Goal: Information Seeking & Learning: Learn about a topic

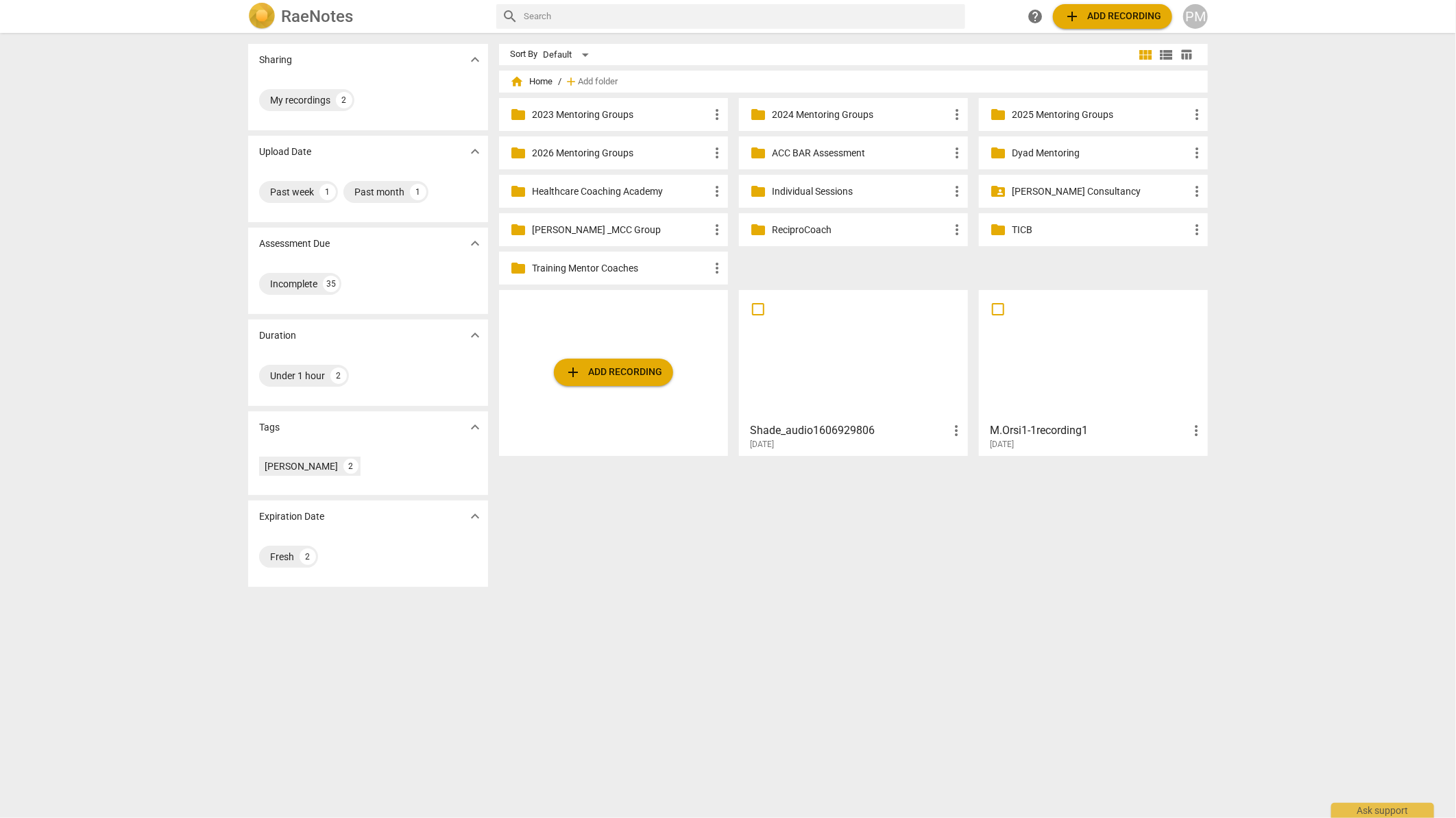
click at [644, 193] on p "Healthcare Coaching Academy" at bounding box center [620, 192] width 177 height 14
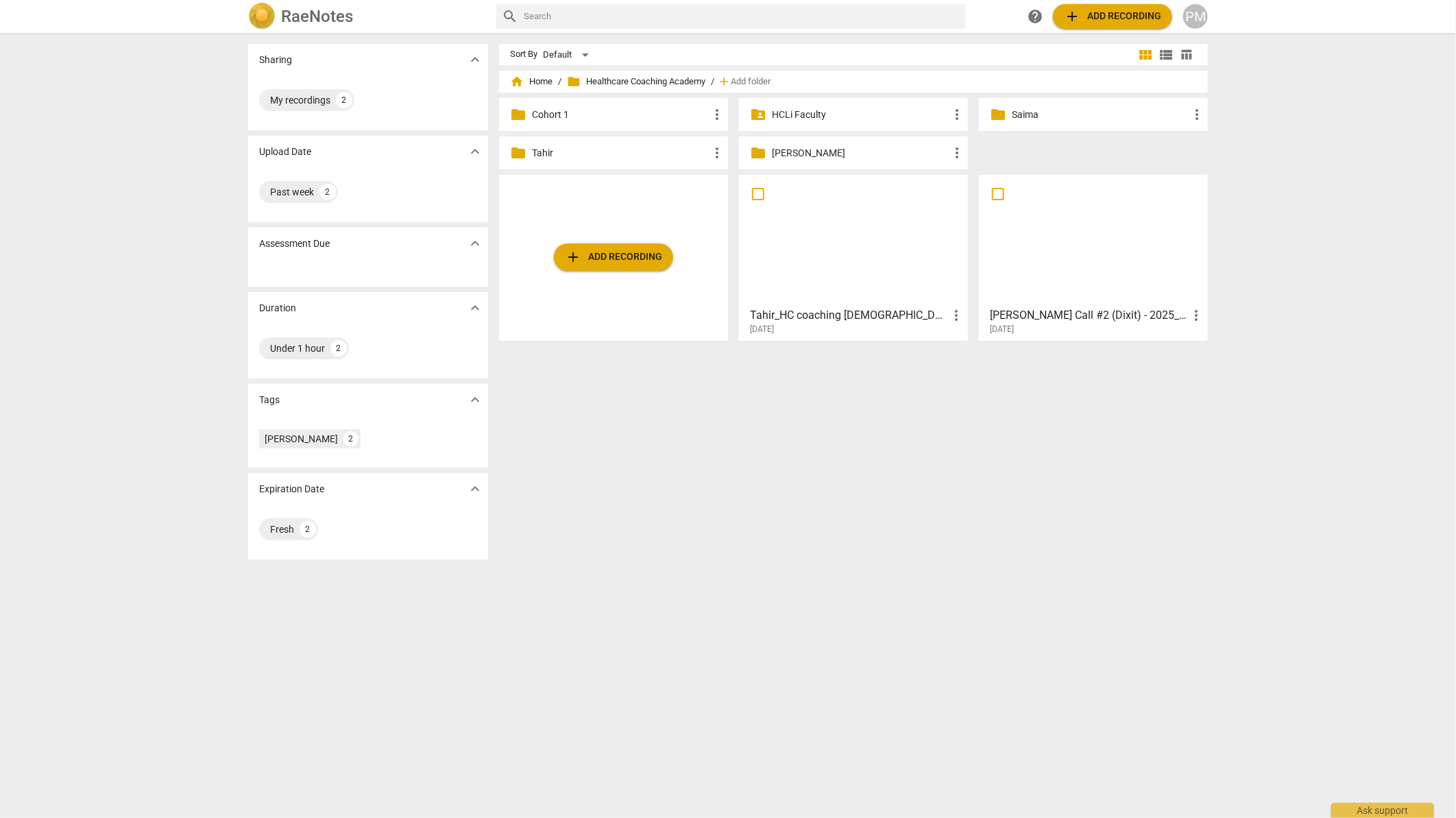
click at [1093, 245] on div at bounding box center [1093, 240] width 220 height 121
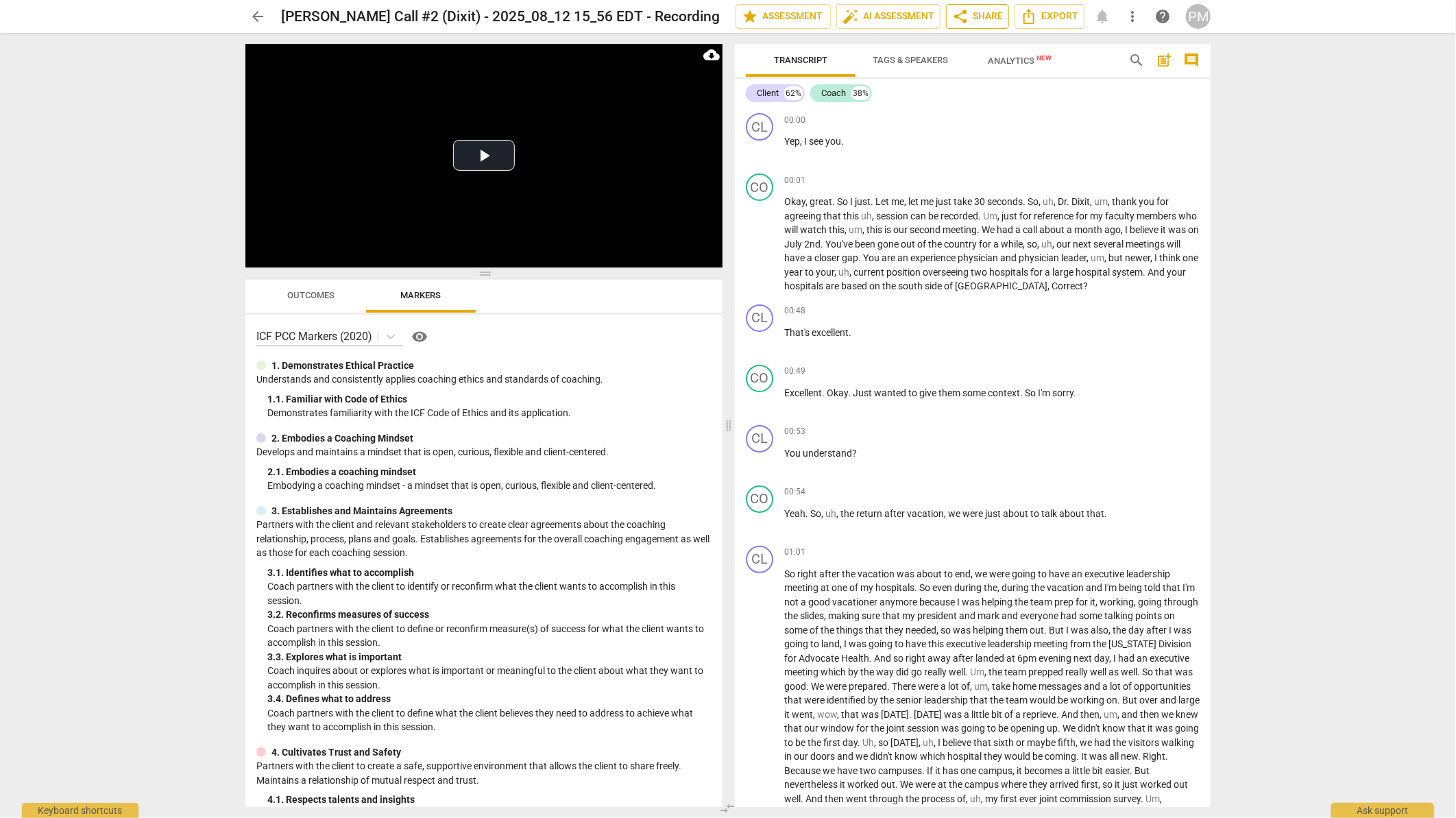
click at [969, 17] on span "share Share" at bounding box center [977, 16] width 51 height 17
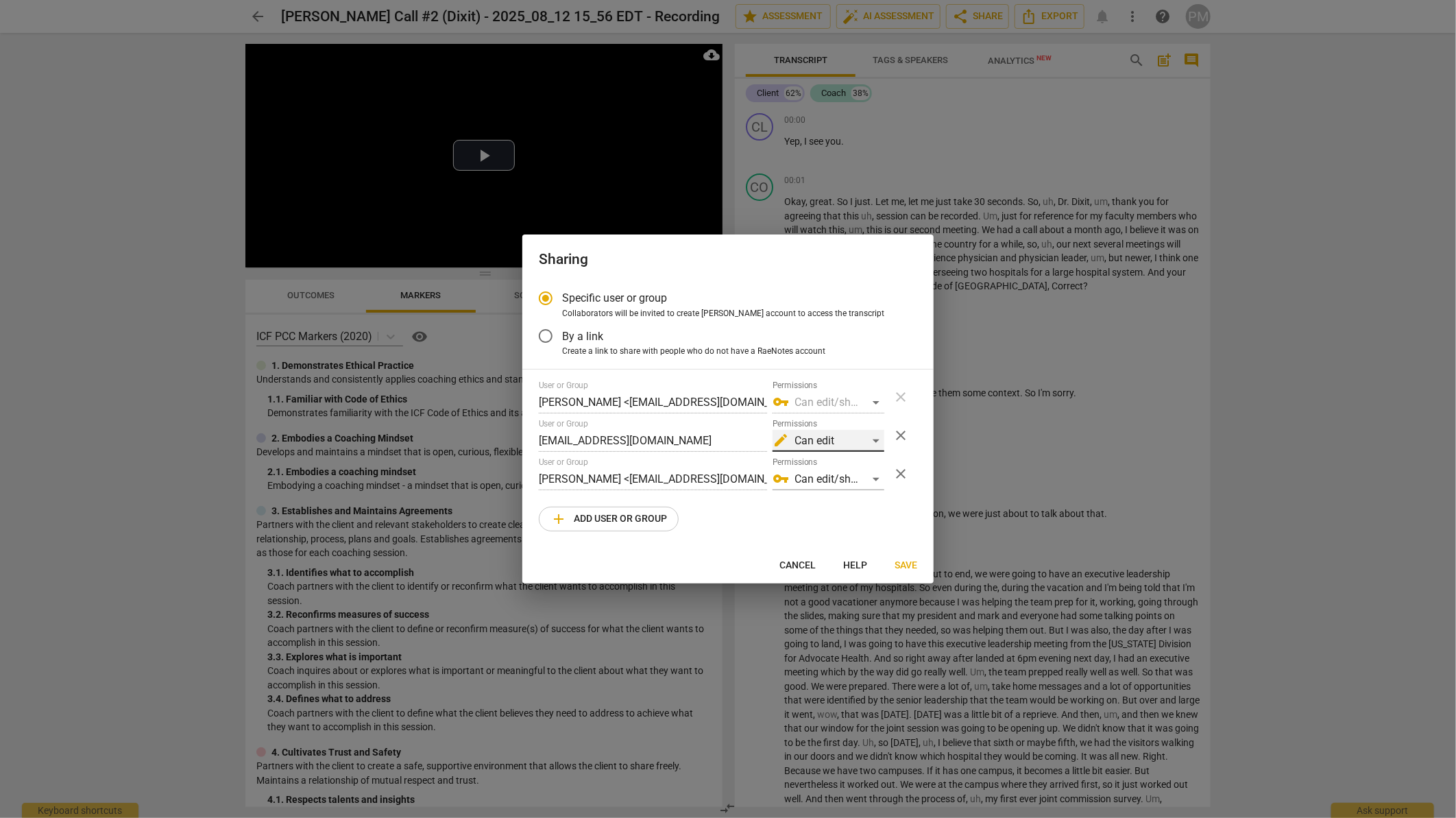
click at [879, 440] on div "edit Can edit" at bounding box center [828, 441] width 112 height 22
click at [843, 468] on li "vpn_key Can edit/share" at bounding box center [829, 474] width 115 height 33
click at [921, 566] on button "Save" at bounding box center [906, 565] width 44 height 25
radio input "false"
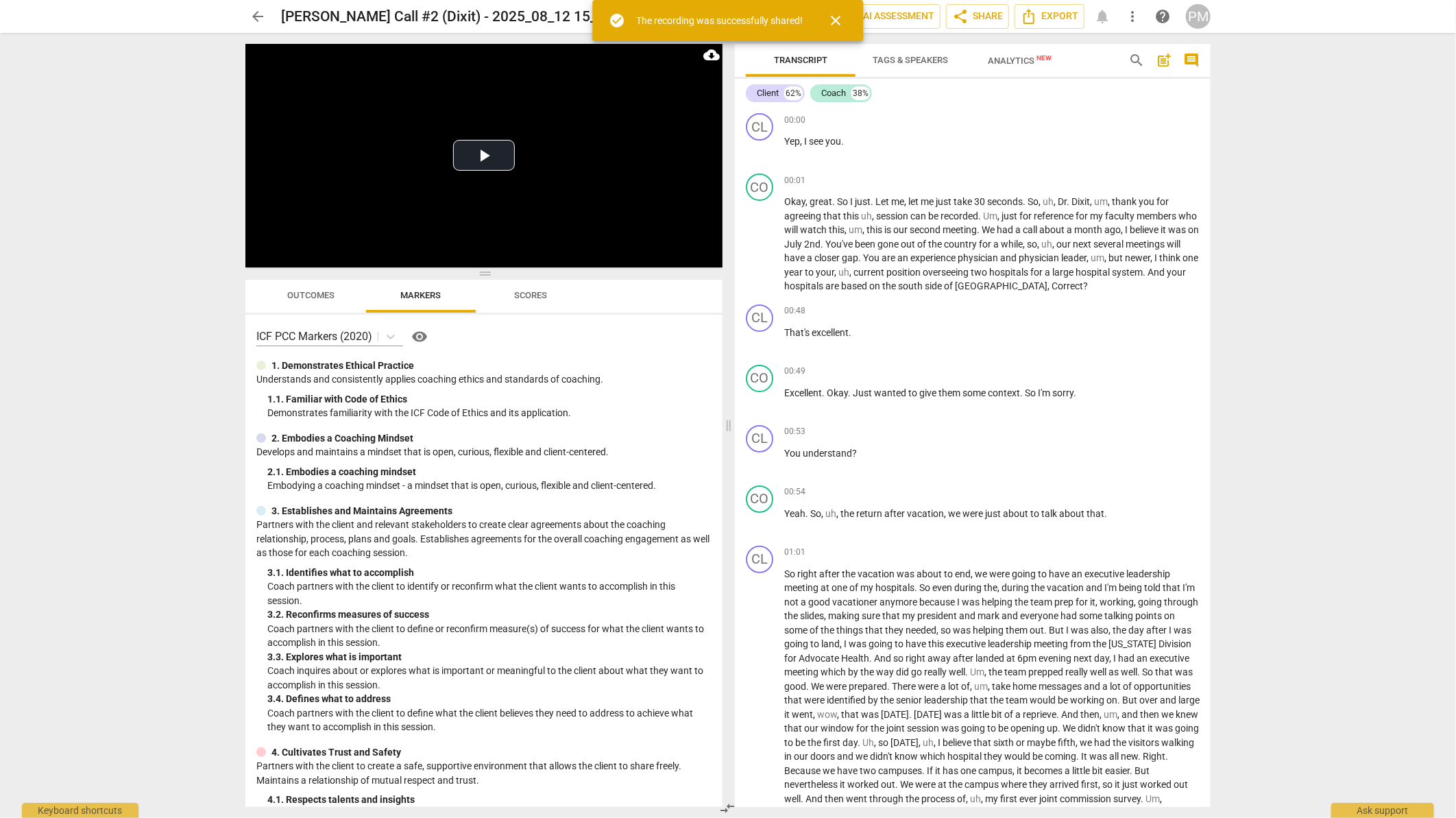
click at [258, 15] on span "arrow_back" at bounding box center [258, 16] width 17 height 17
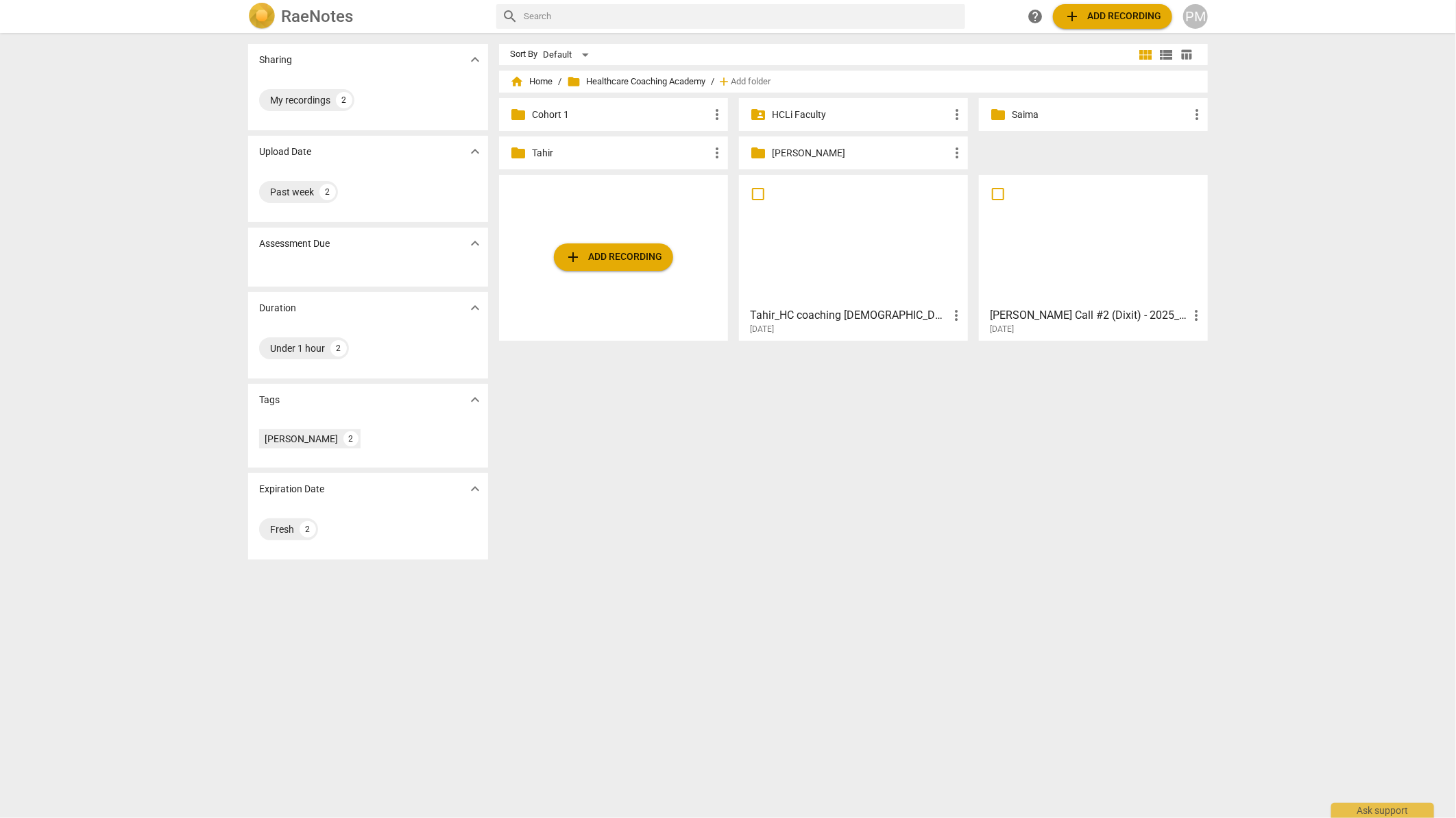
click at [1109, 281] on div at bounding box center [1093, 240] width 220 height 121
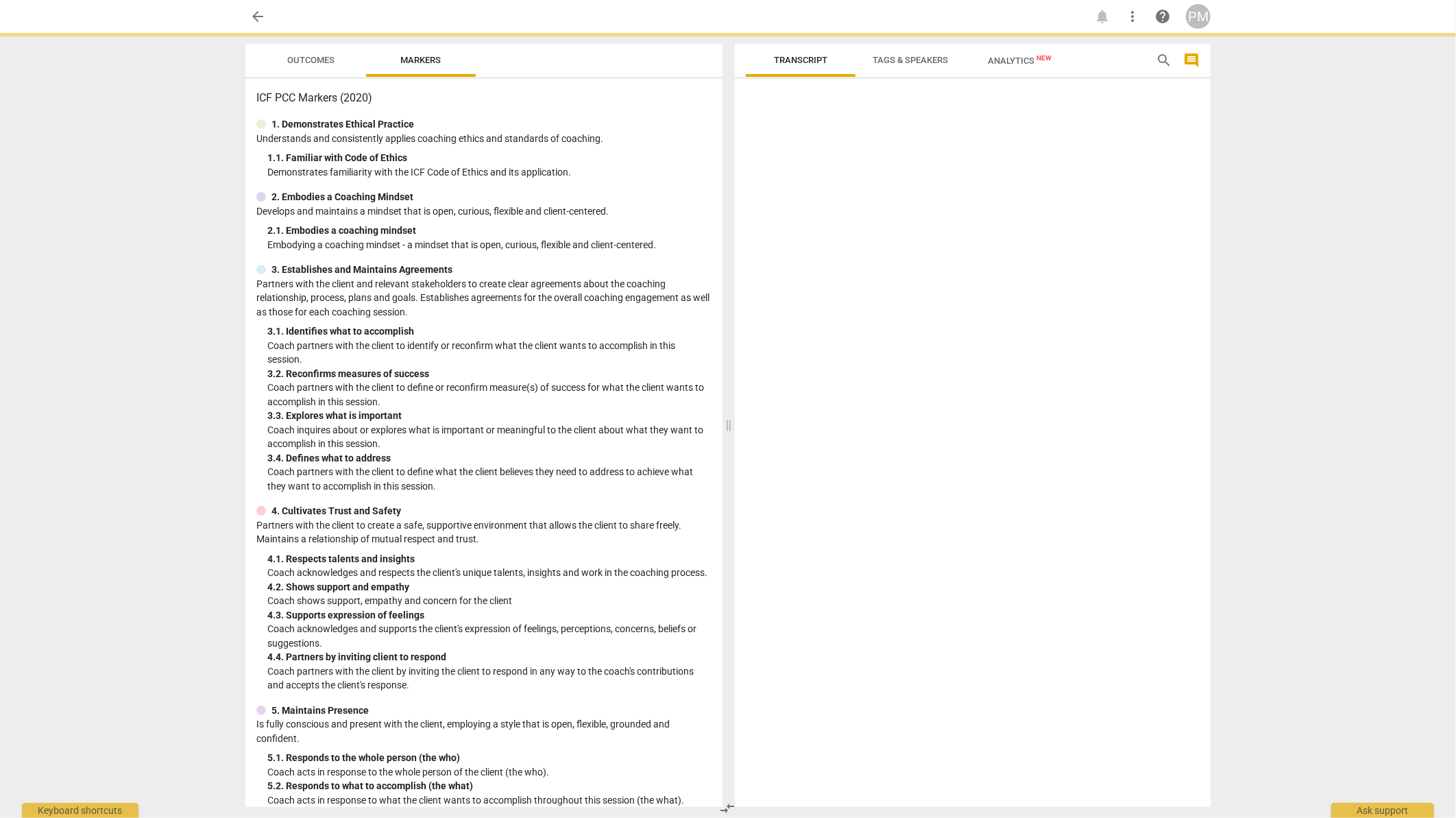
click at [1109, 281] on div at bounding box center [973, 445] width 476 height 722
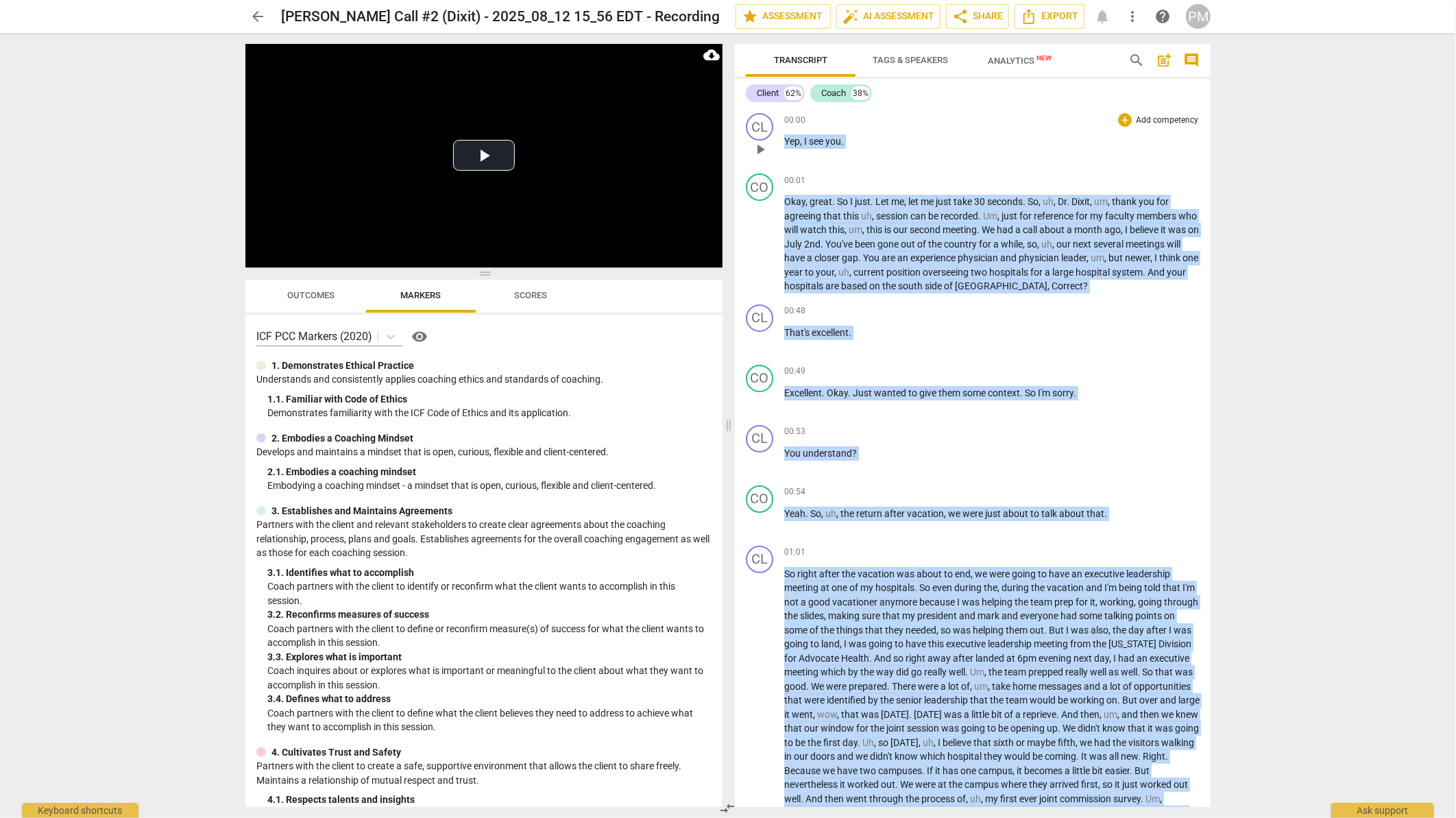
click at [1028, 129] on div "00:00 + Add competency keyboard_arrow_right Yep , I see you ." at bounding box center [992, 138] width 415 height 49
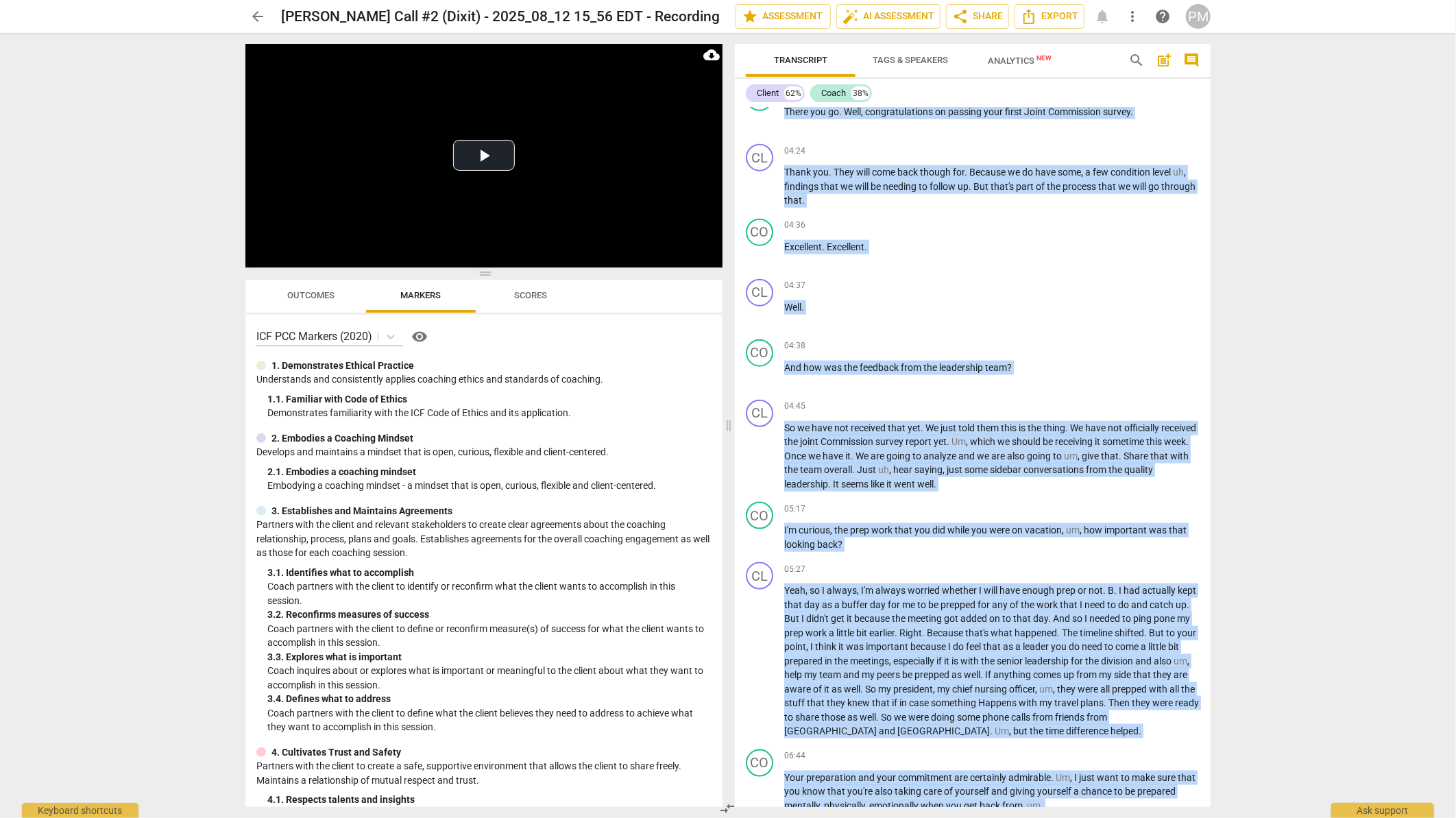
scroll to position [839, 0]
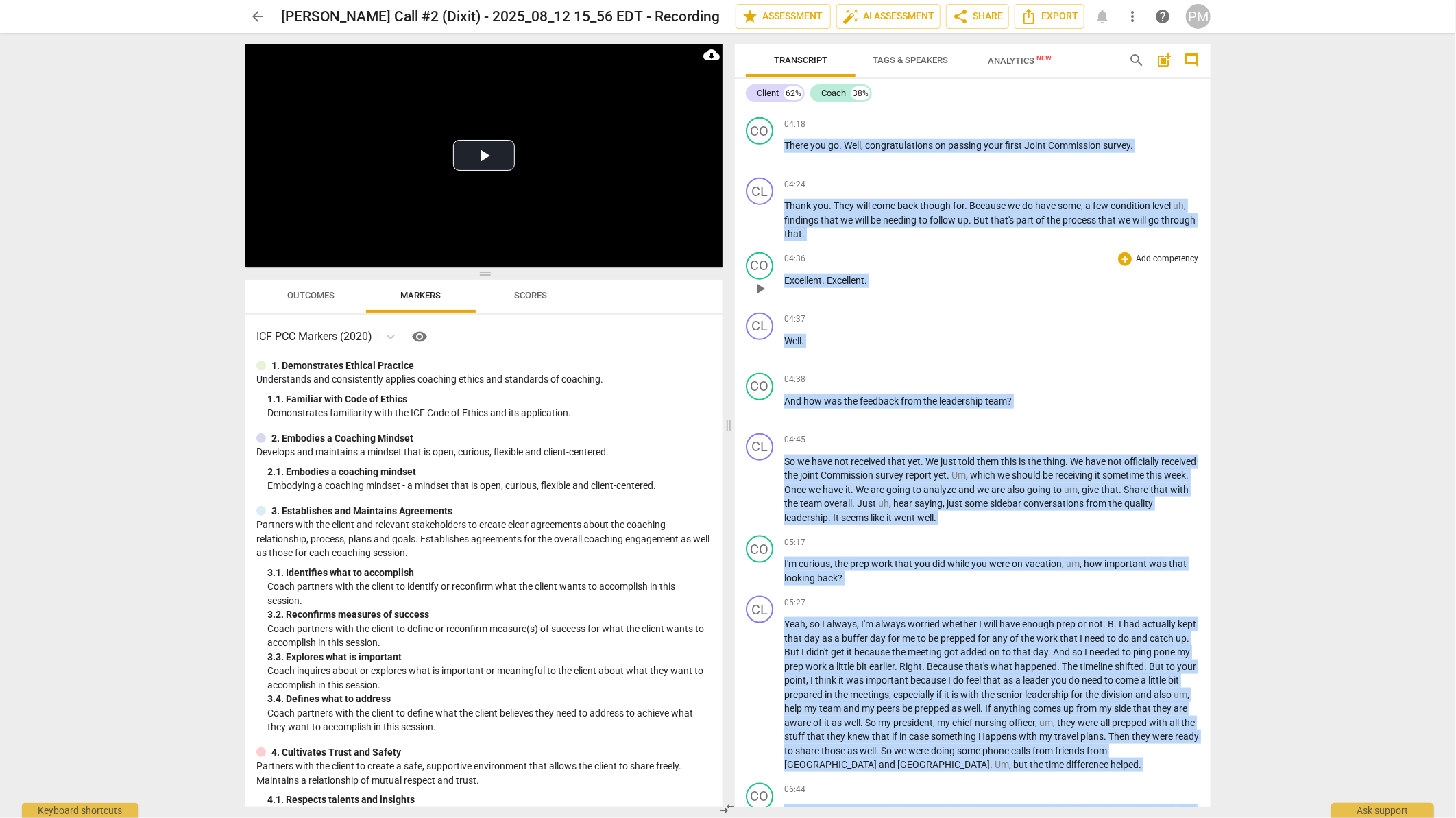
click at [922, 301] on div "04:36 + Add competency keyboard_arrow_right Excellent . Excellent ." at bounding box center [992, 277] width 415 height 49
click at [746, 513] on div "CL play_arrow pause" at bounding box center [765, 479] width 38 height 92
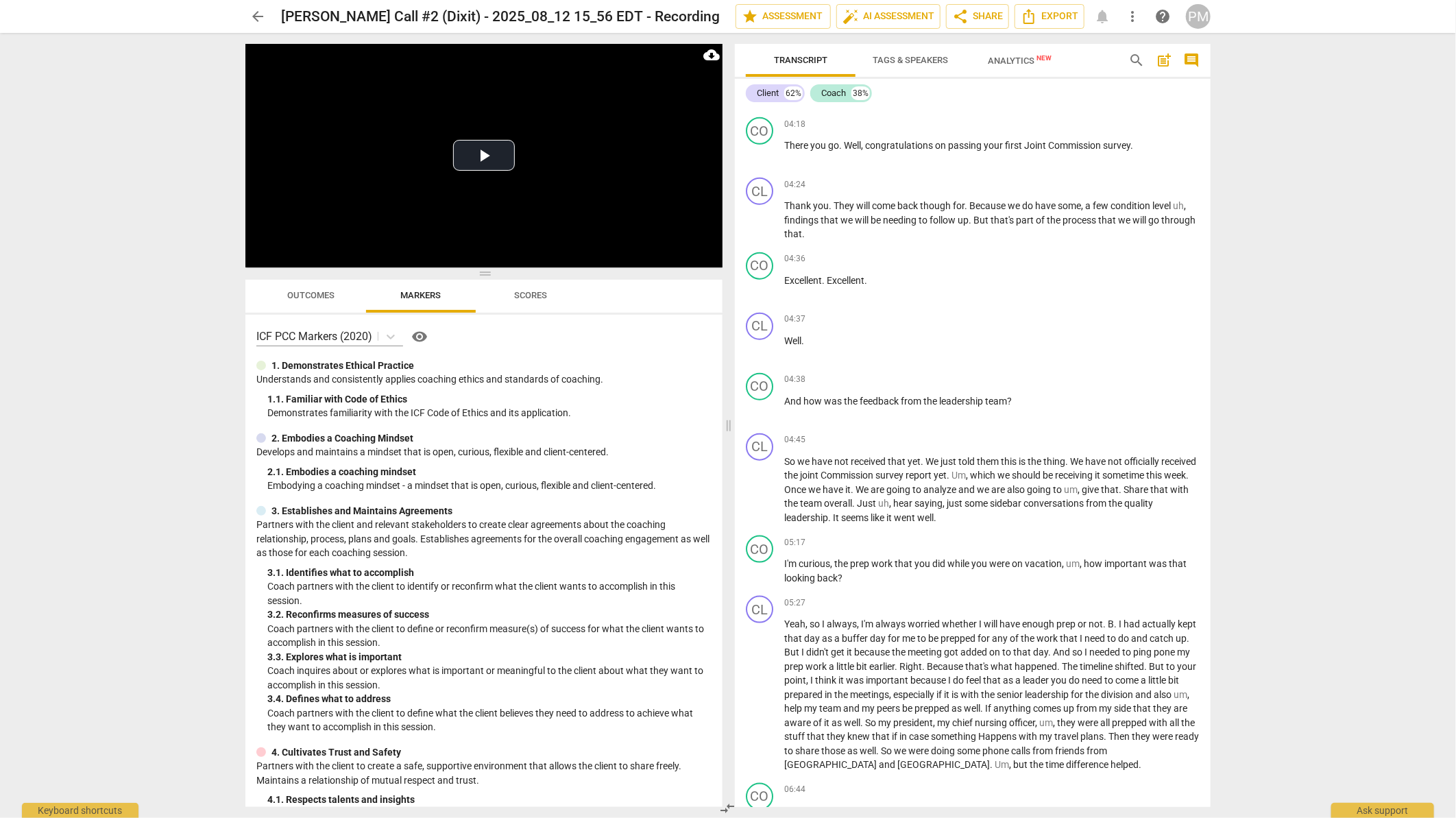
drag, startPoint x: 1203, startPoint y: 166, endPoint x: 1209, endPoint y: 97, distance: 69.3
click at [1208, 97] on div "Client 62% Coach 38% CL play_arrow pause 00:00 + Add competency keyboard_arrow_…" at bounding box center [973, 442] width 476 height 728
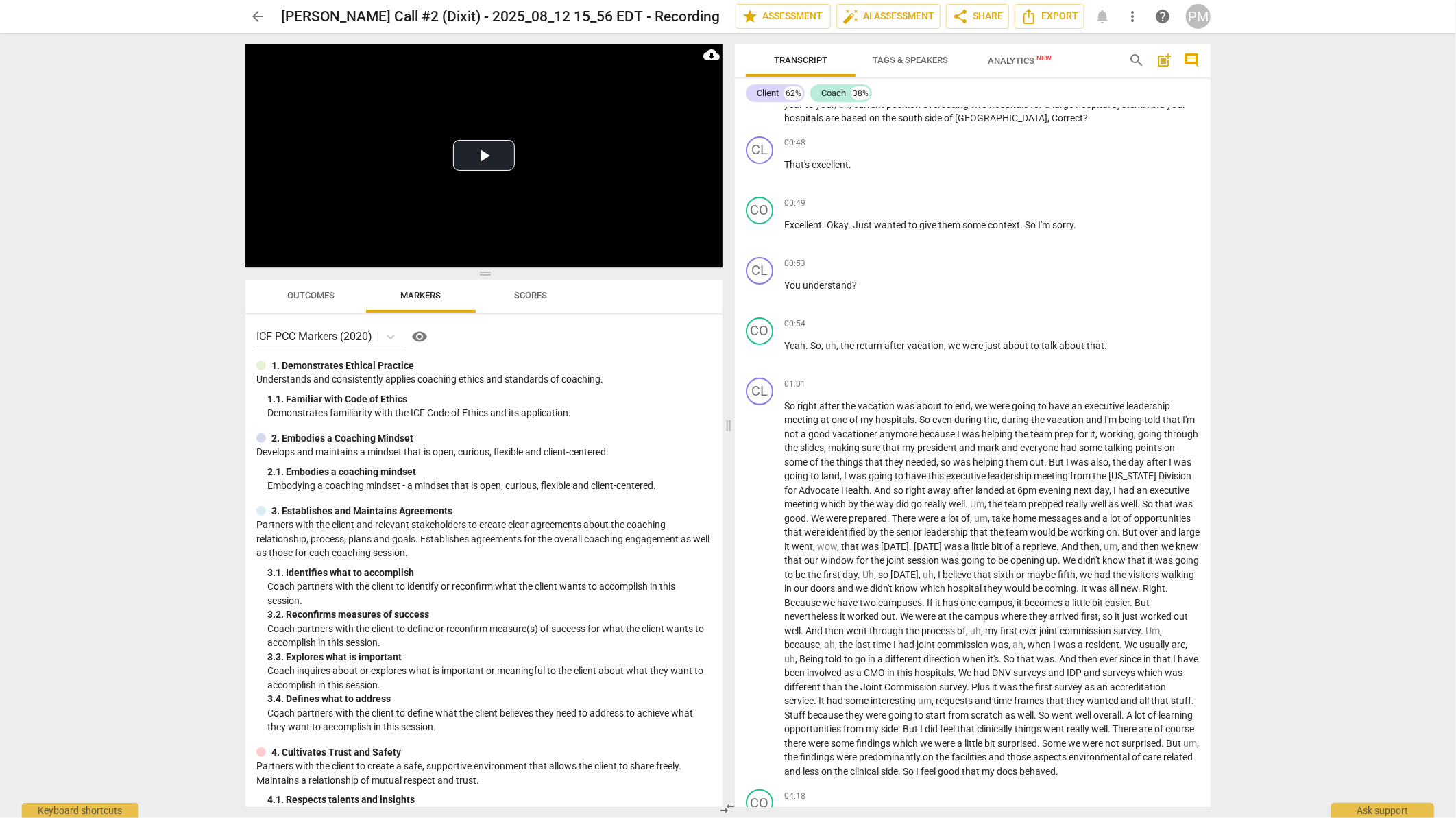
scroll to position [0, 0]
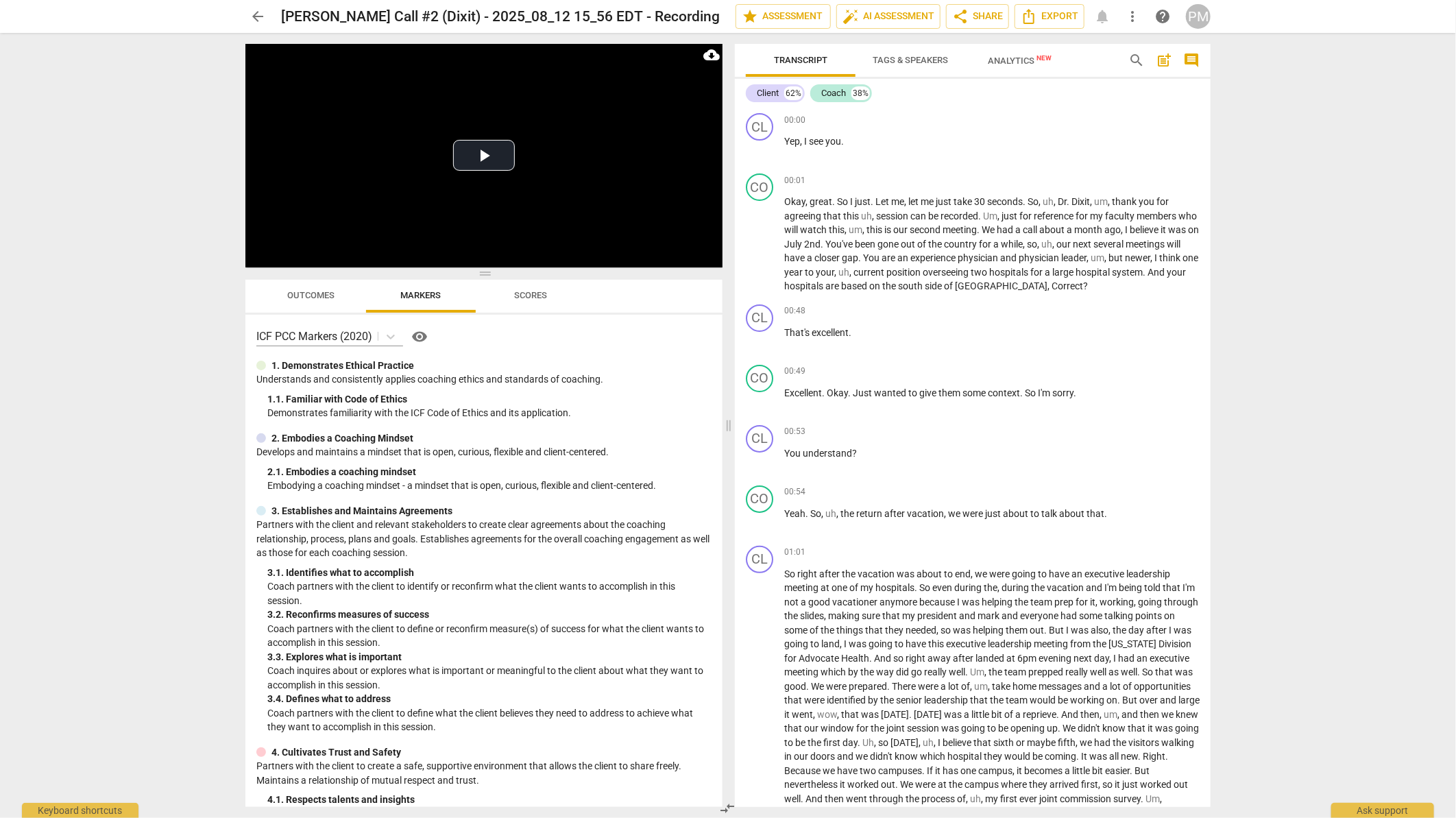
click at [896, 70] on button "Tags & Speakers" at bounding box center [910, 60] width 109 height 33
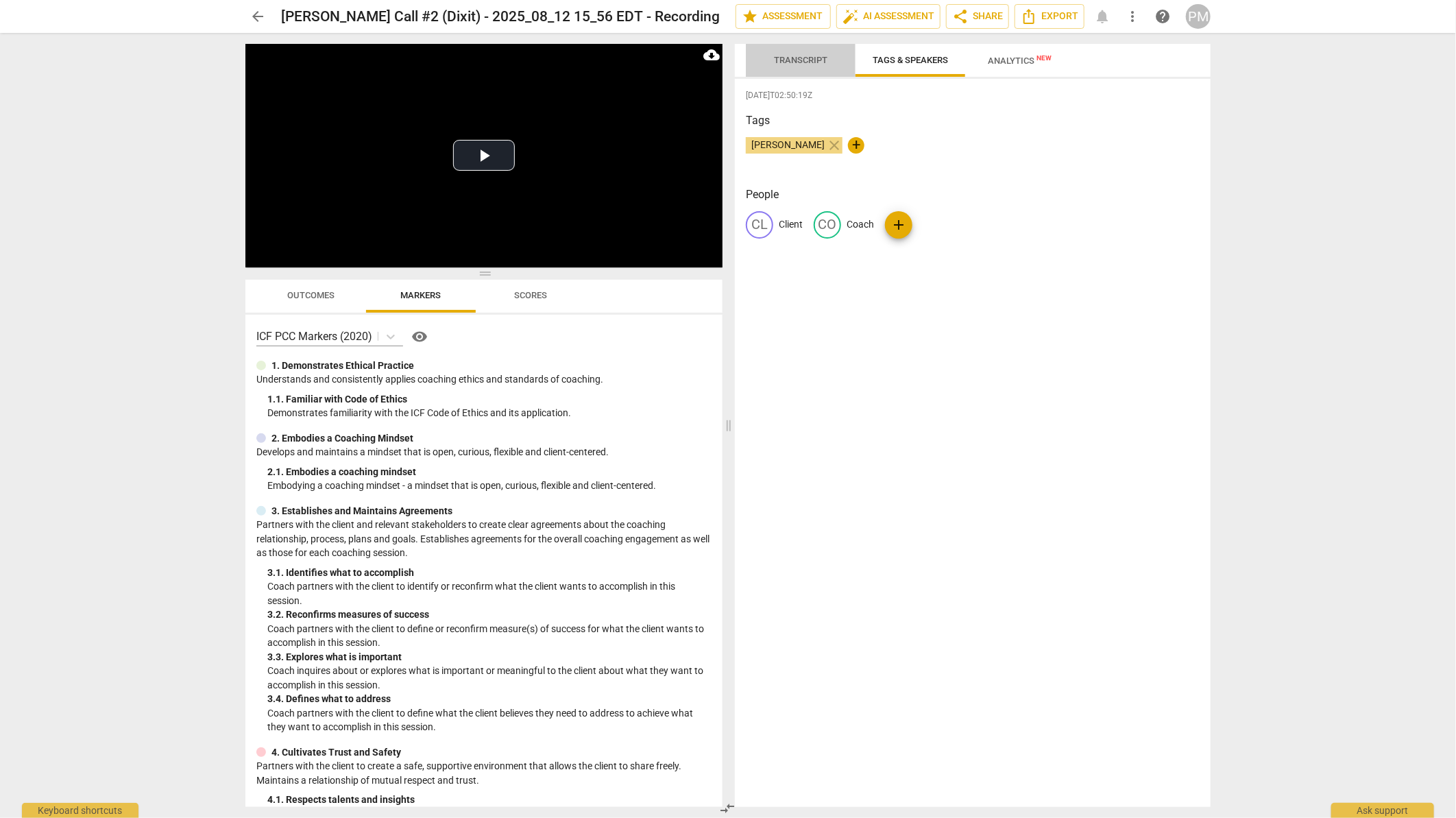
click at [803, 59] on span "Transcript" at bounding box center [800, 59] width 53 height 10
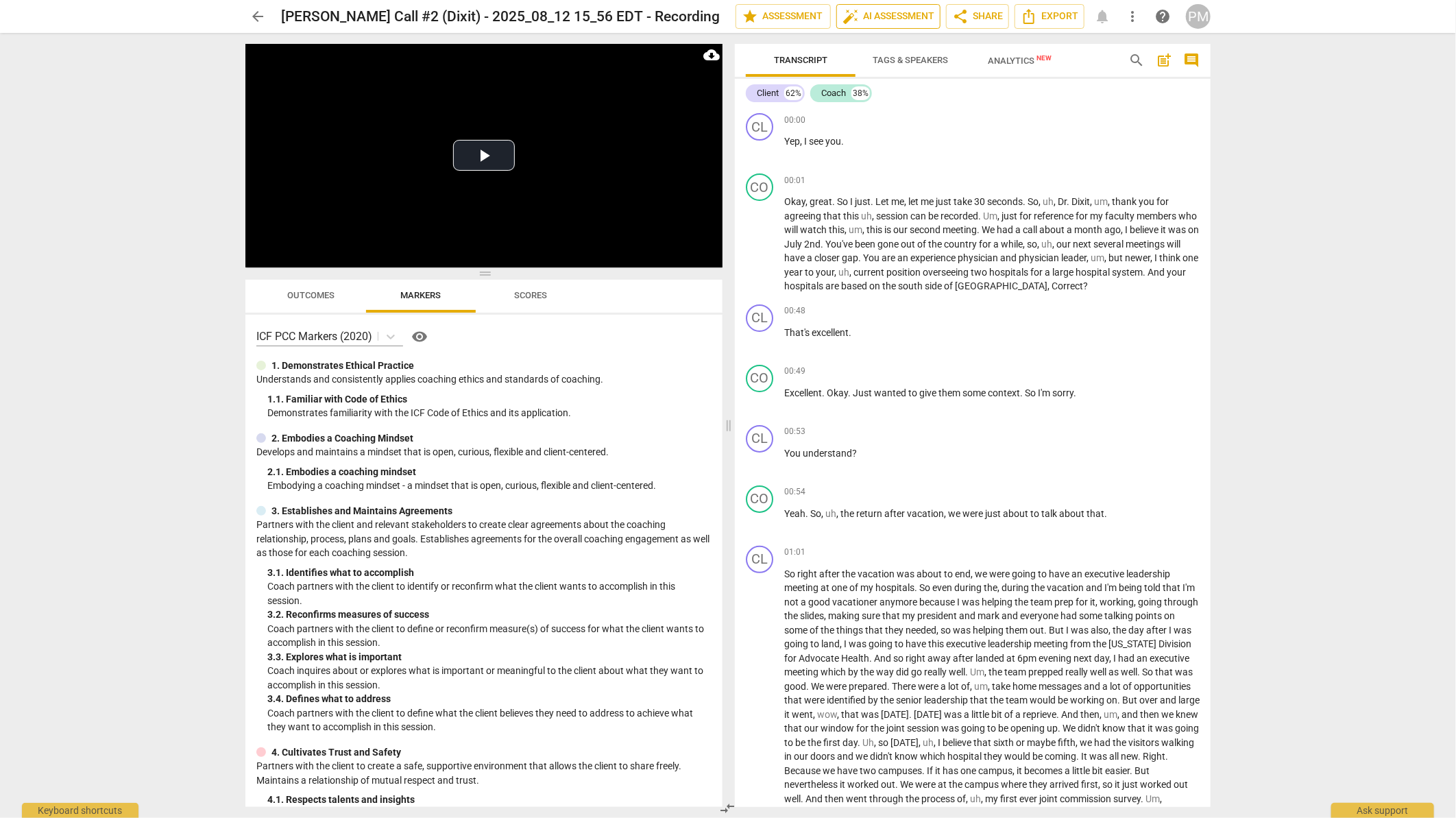
click at [887, 18] on span "auto_fix_high AI Assessment" at bounding box center [889, 16] width 92 height 17
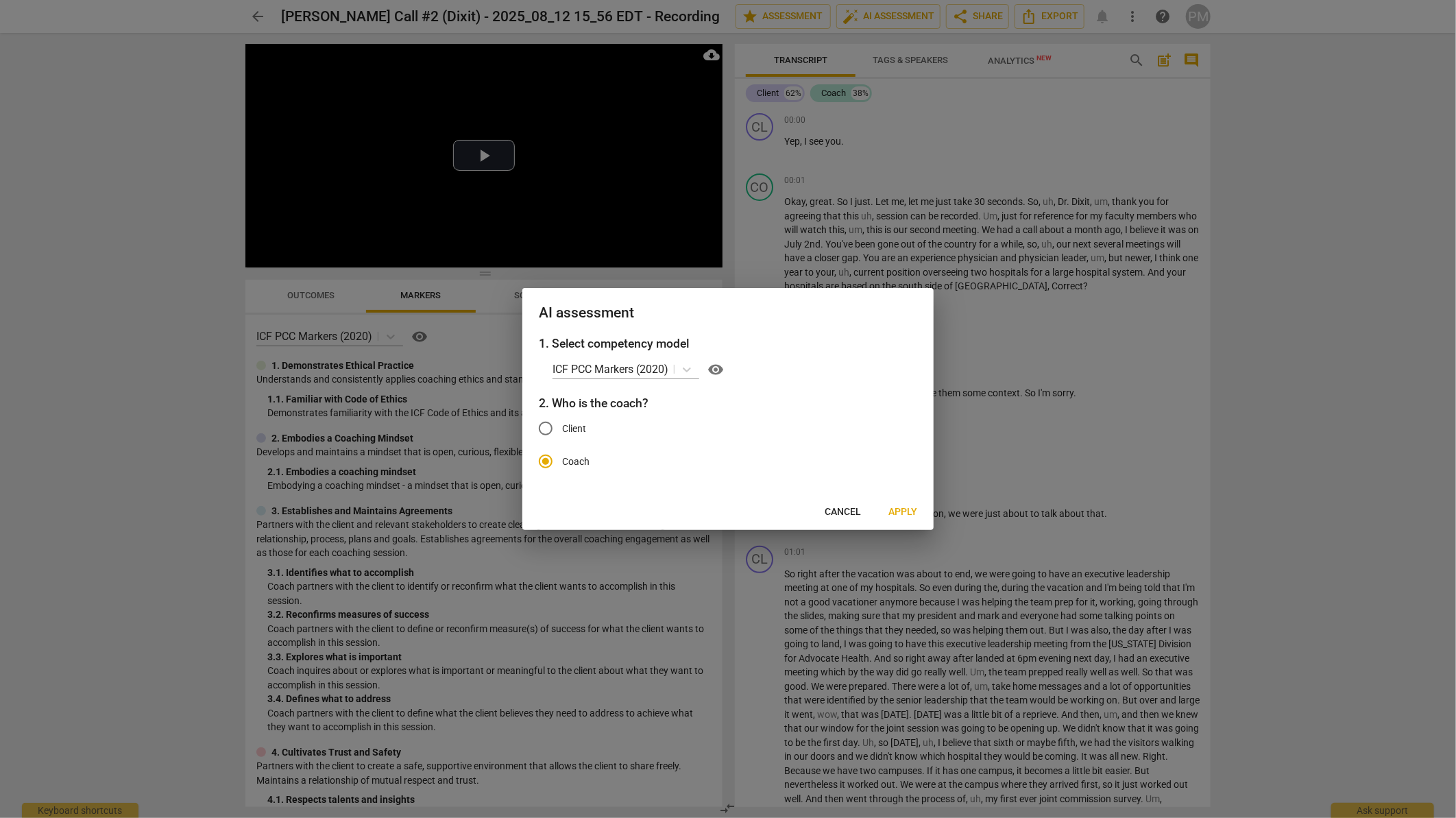
click at [905, 514] on span "Apply" at bounding box center [903, 511] width 29 height 13
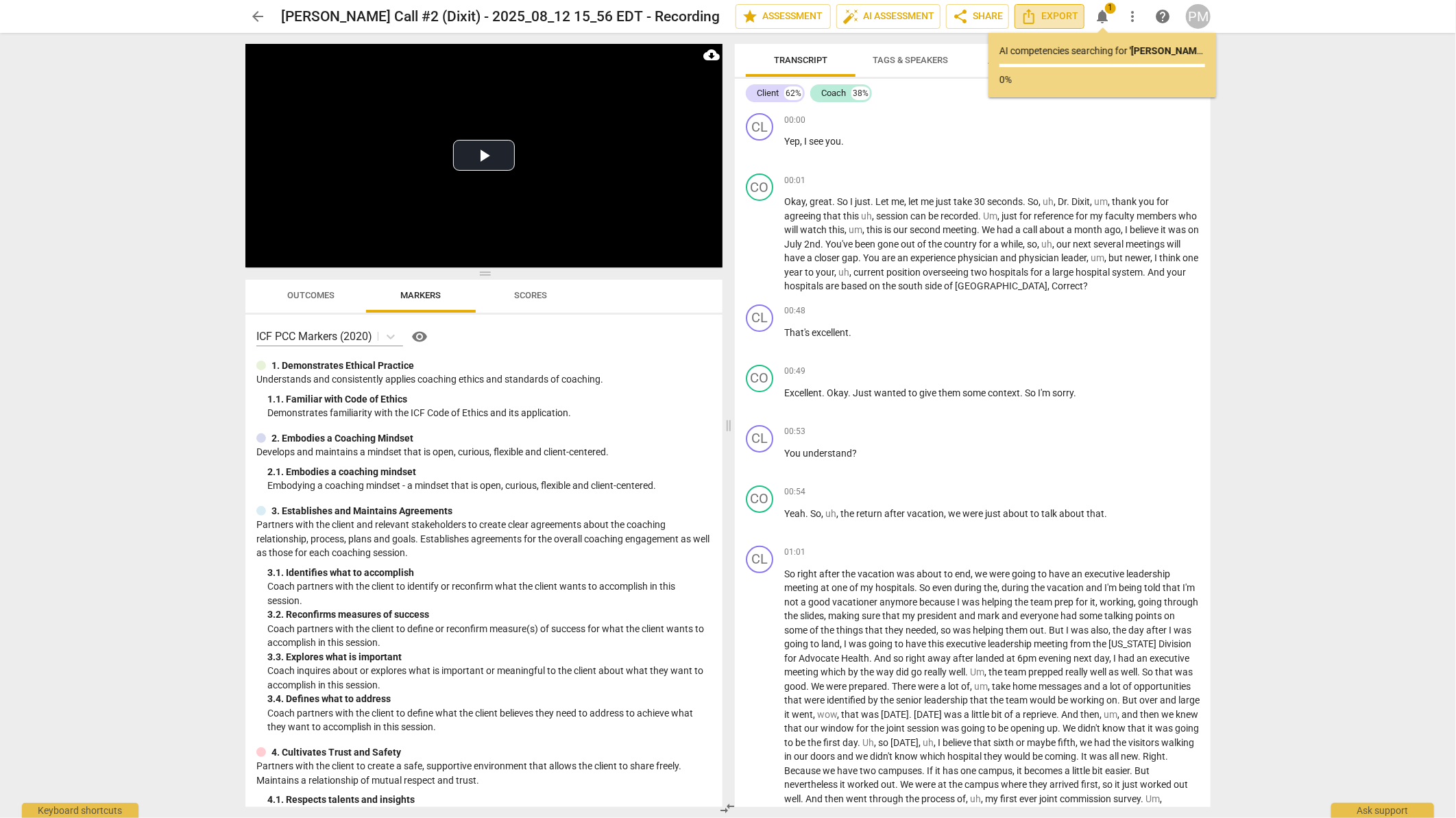
click at [1069, 20] on span "Export" at bounding box center [1049, 16] width 58 height 17
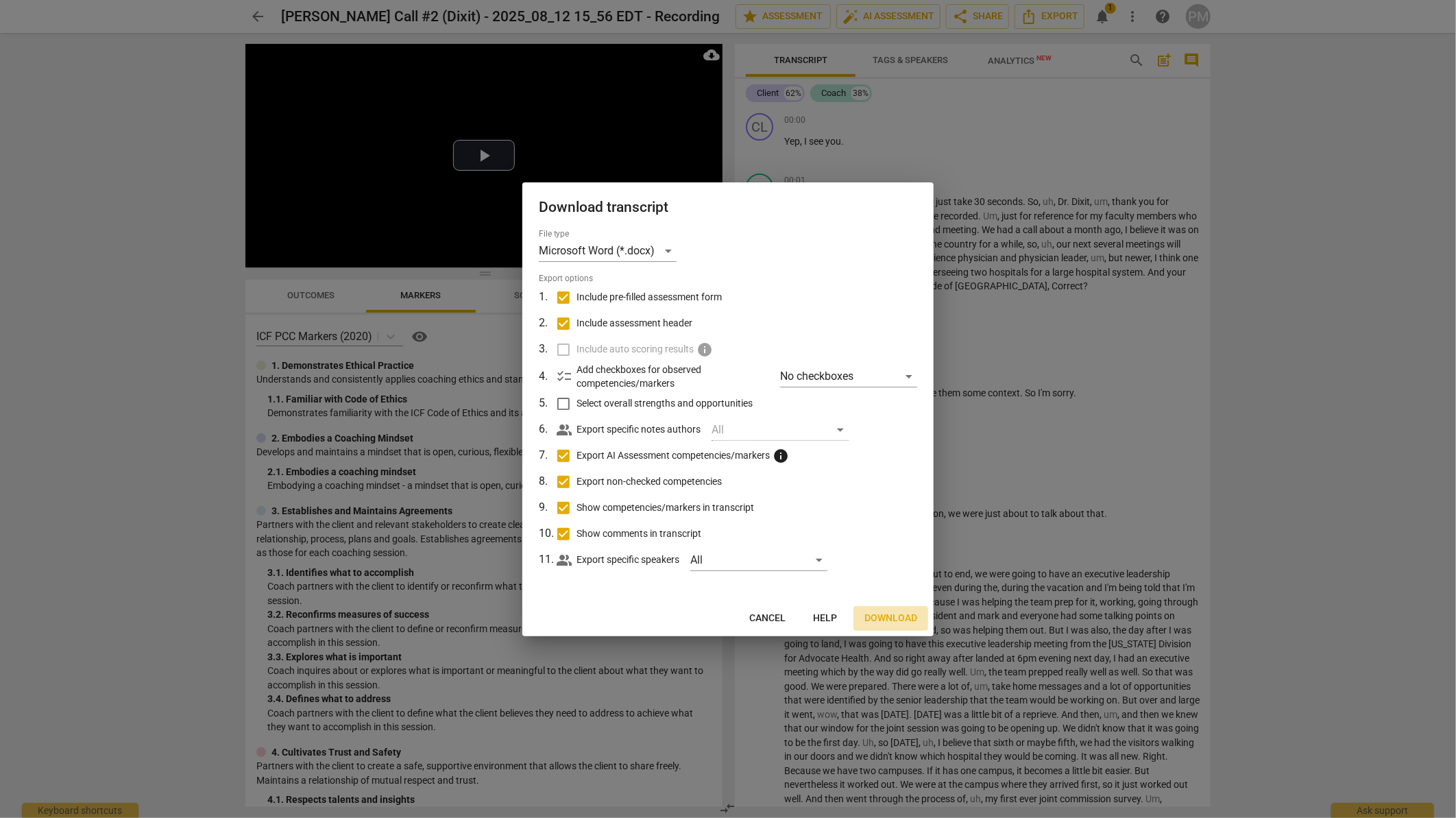
click at [890, 621] on span "Download" at bounding box center [890, 617] width 53 height 13
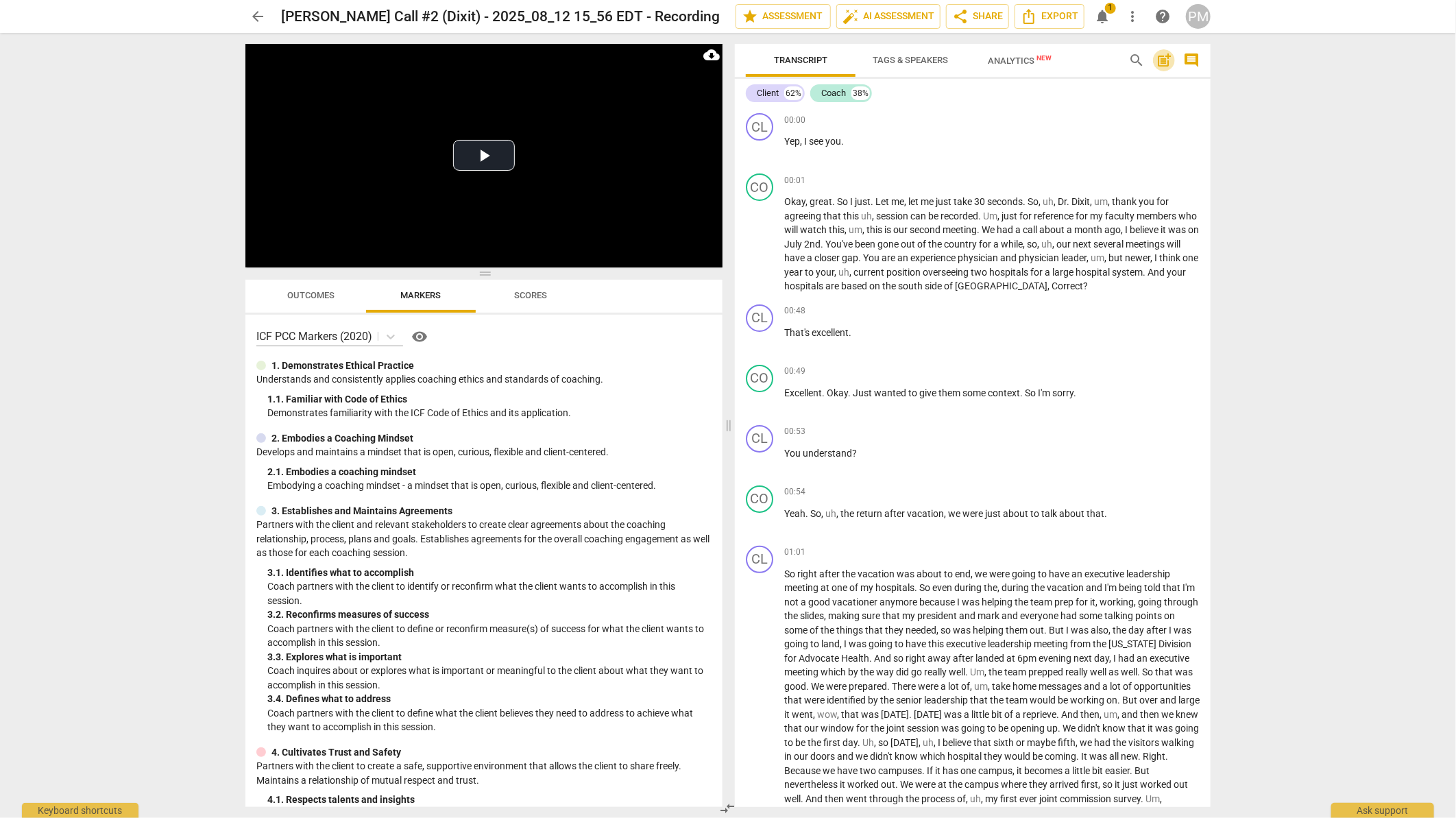
click at [1163, 55] on span "post_add" at bounding box center [1164, 60] width 17 height 17
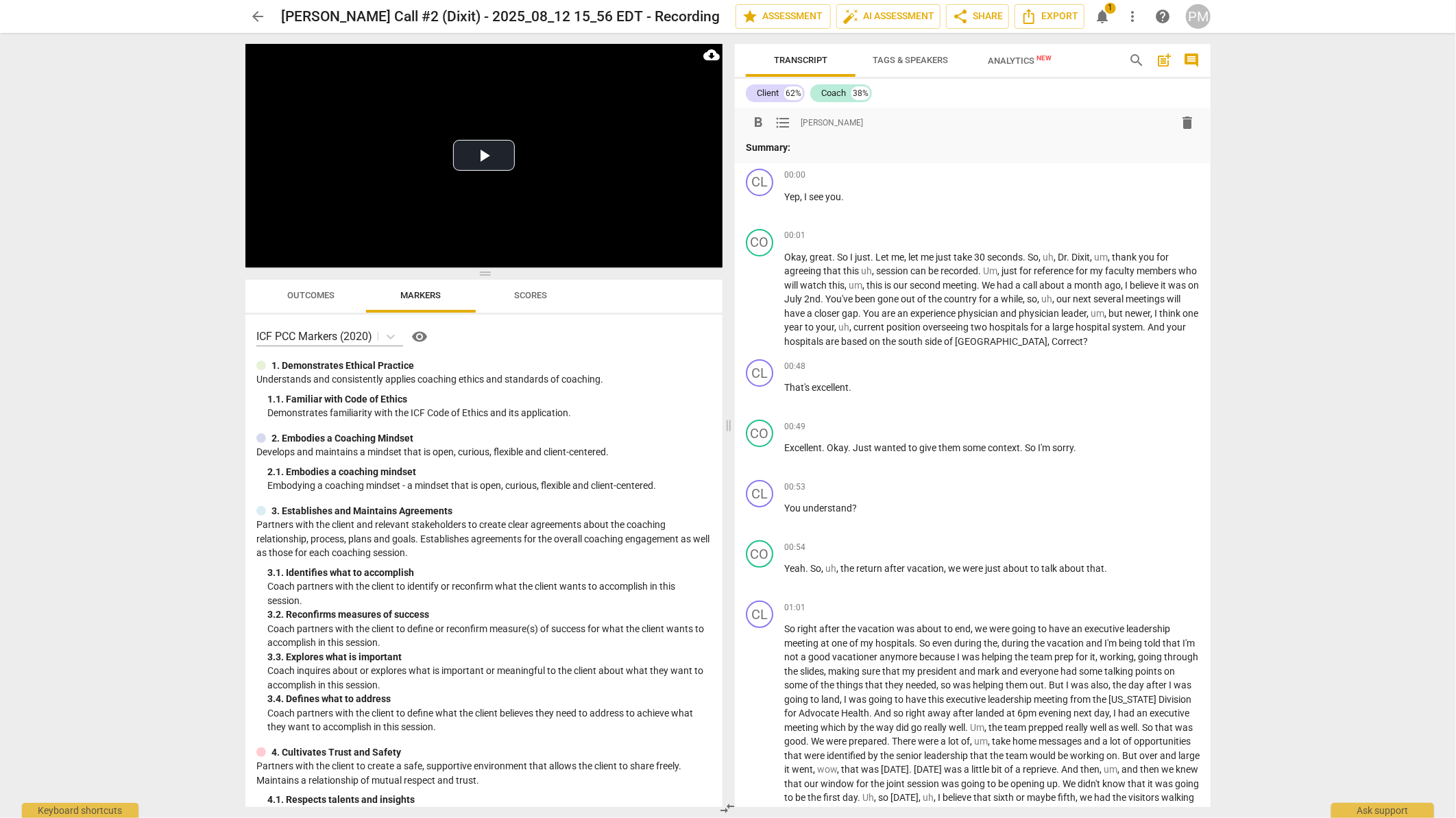
click at [804, 147] on p "Summary:" at bounding box center [973, 147] width 453 height 14
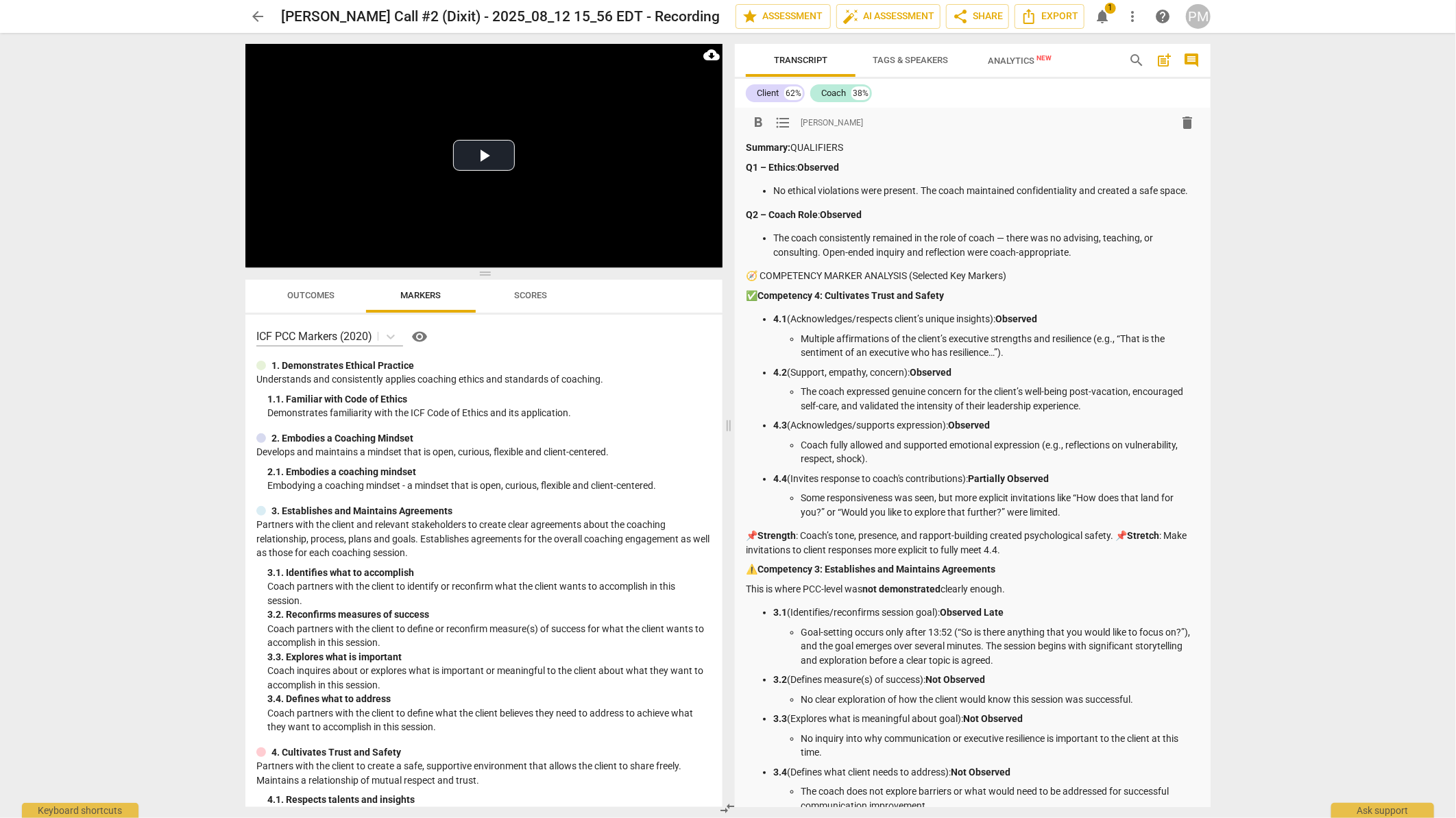
scroll to position [974, 0]
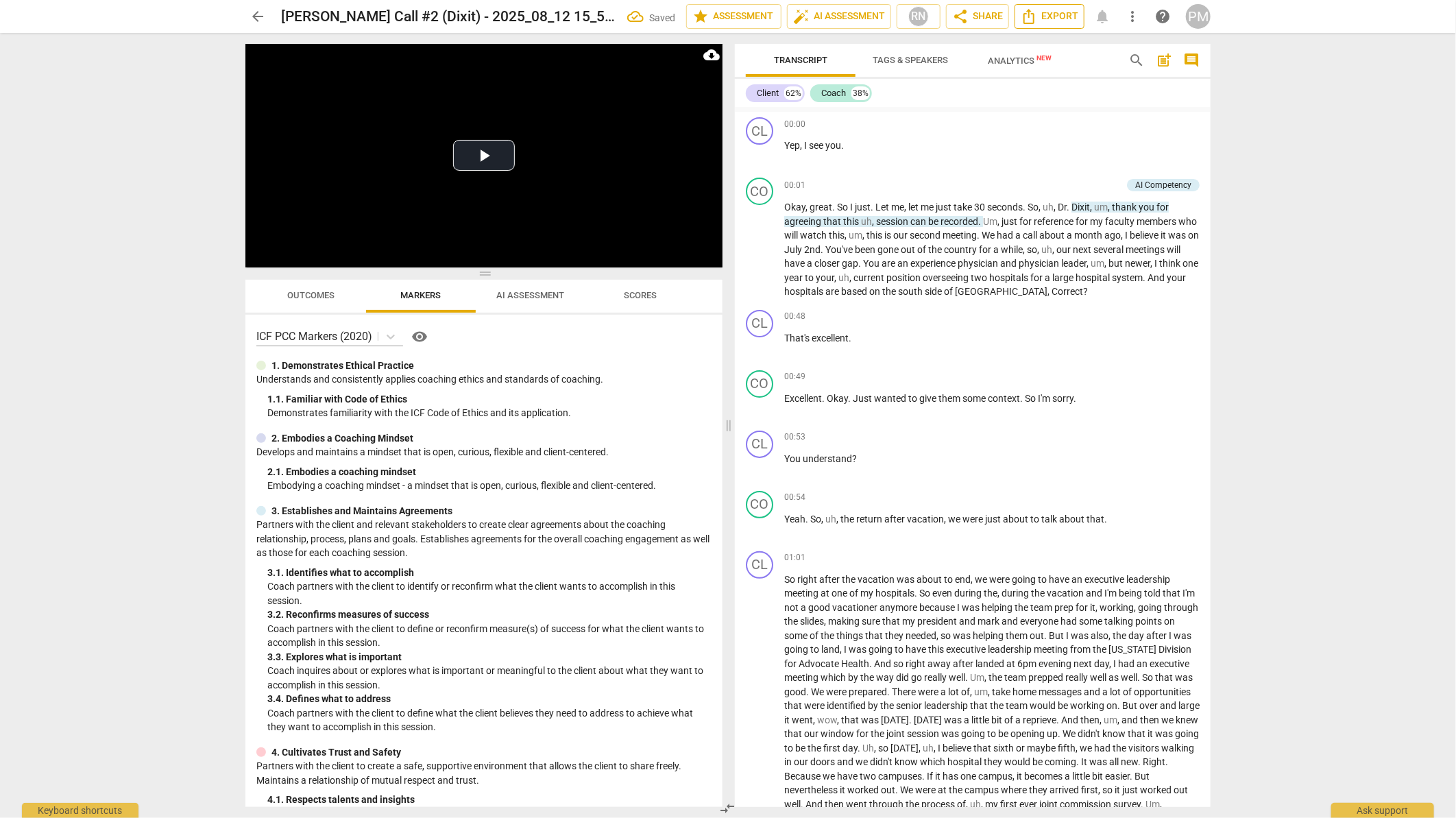
scroll to position [1681, 0]
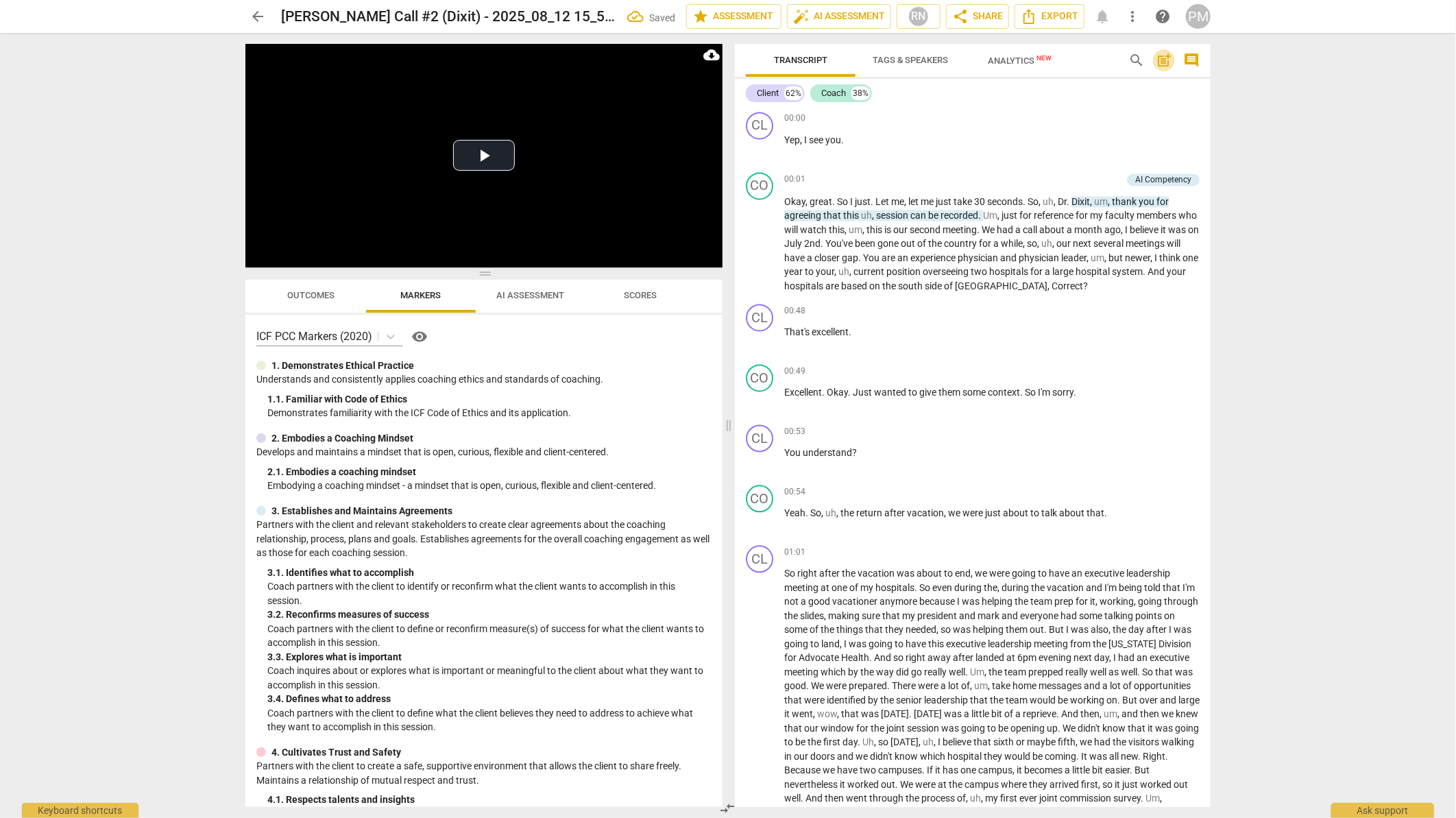
click at [1163, 58] on span "post_add" at bounding box center [1164, 60] width 17 height 17
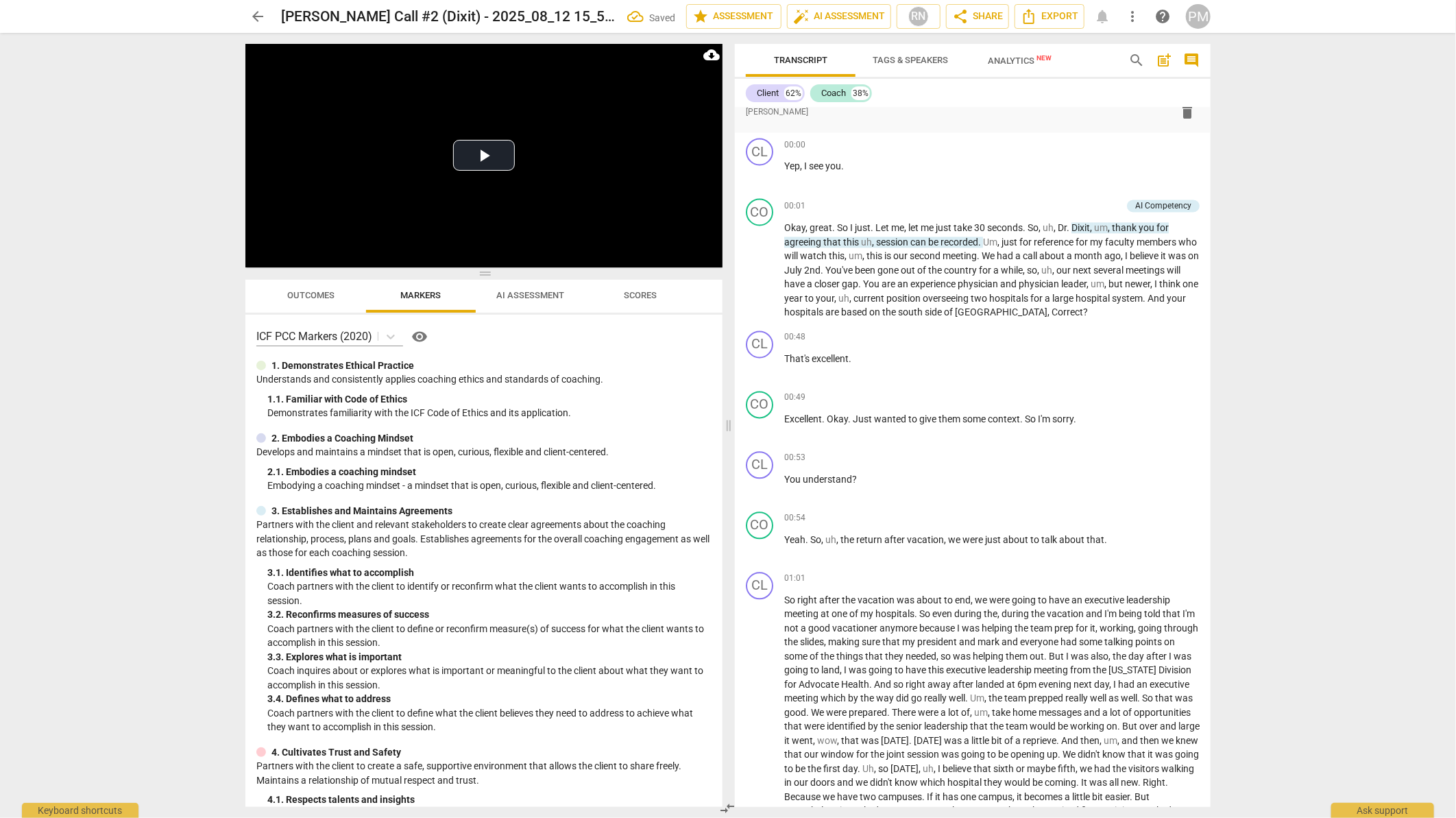
drag, startPoint x: 1210, startPoint y: 190, endPoint x: 1217, endPoint y: 131, distance: 59.4
click at [1217, 131] on div "Transcript Tags & Speakers Analytics New search post_add comment Client 62% Coa…" at bounding box center [975, 426] width 492 height 785
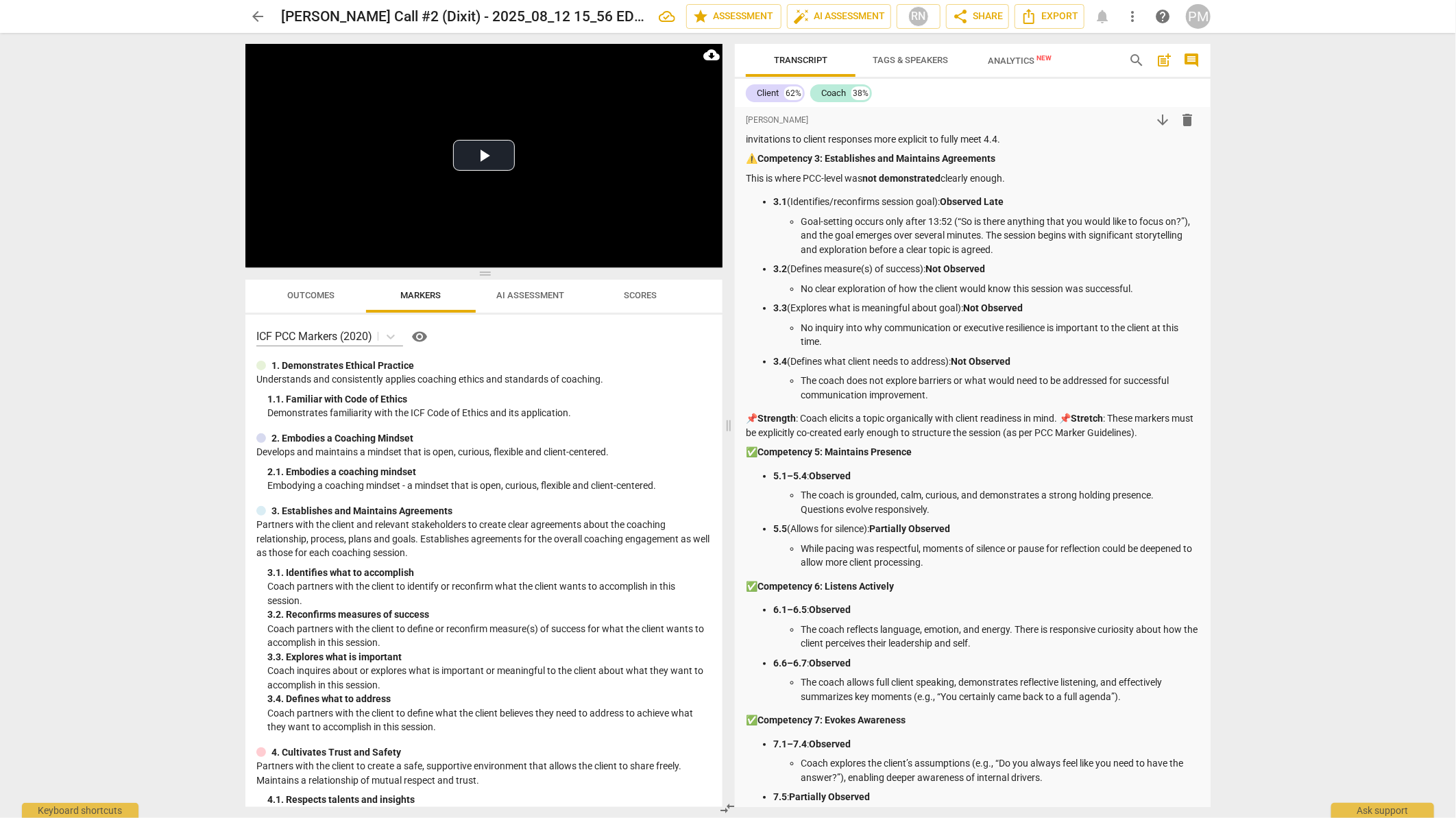
scroll to position [0, 0]
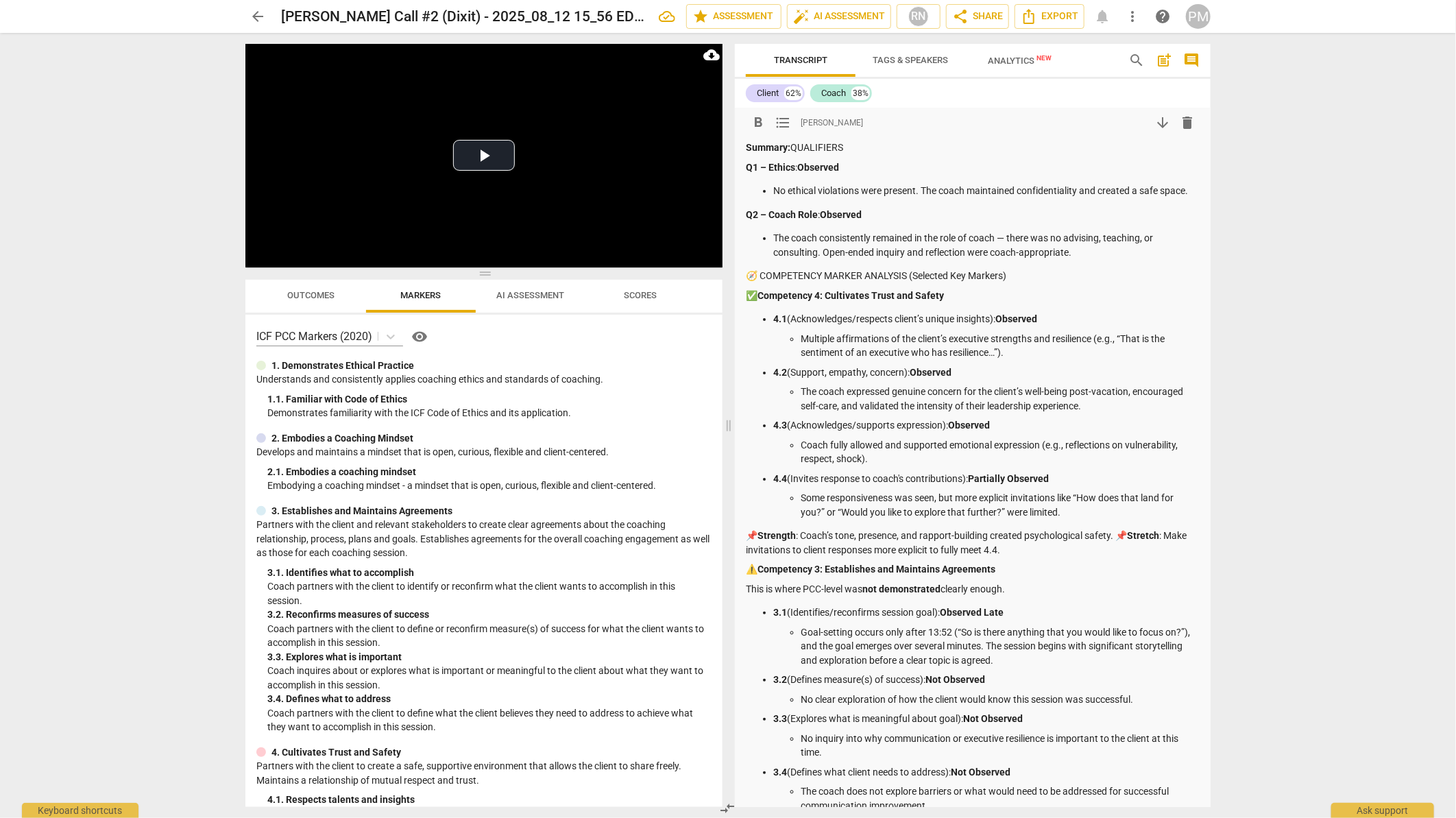
drag, startPoint x: 797, startPoint y: 144, endPoint x: 857, endPoint y: 144, distance: 60.0
click at [857, 144] on p "Summary: QUALIFIERS" at bounding box center [973, 147] width 453 height 14
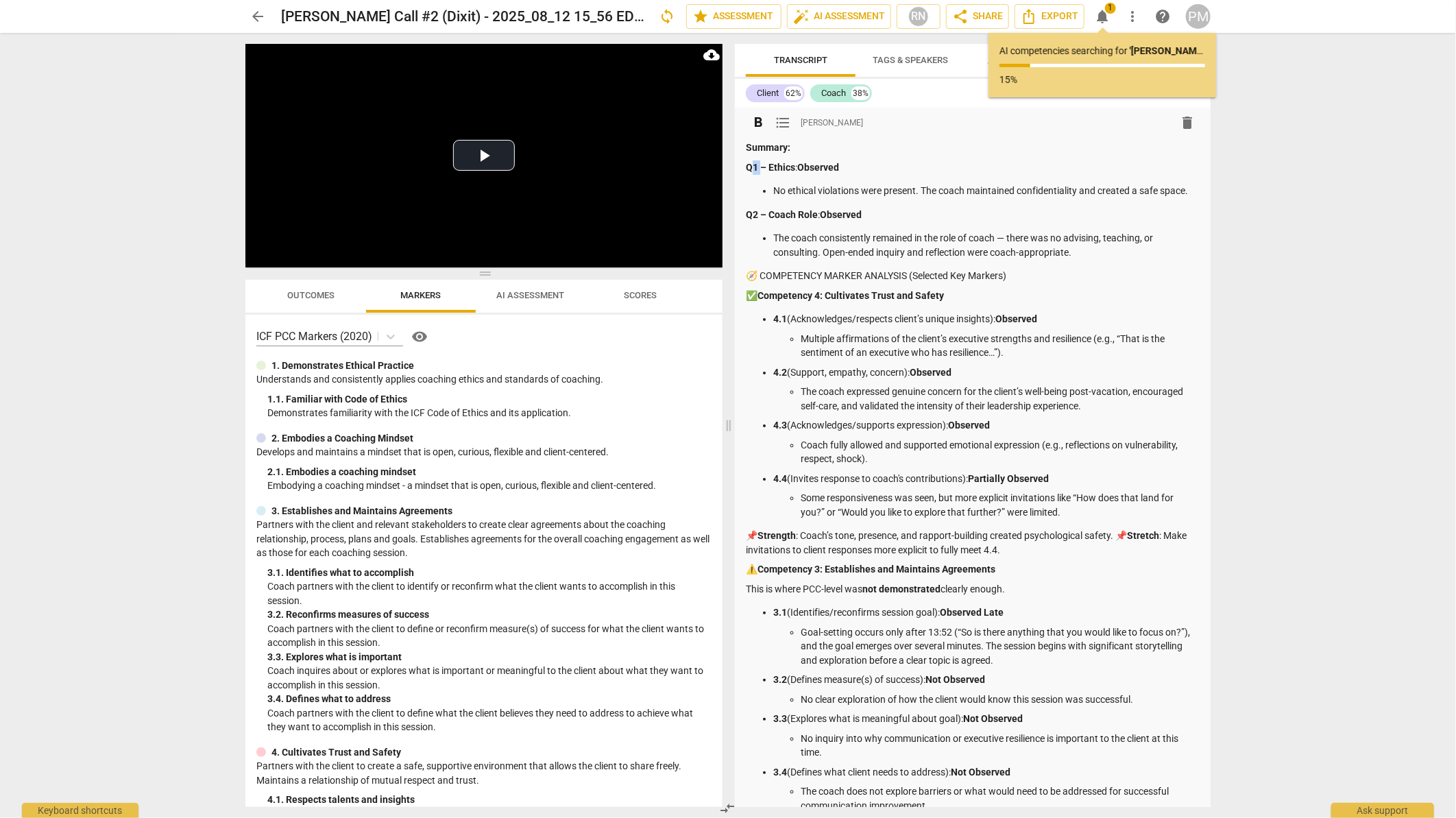
drag, startPoint x: 750, startPoint y: 169, endPoint x: 760, endPoint y: 169, distance: 10.0
click at [760, 169] on strong "Q1 – Ethics" at bounding box center [770, 167] width 49 height 11
drag, startPoint x: 747, startPoint y: 162, endPoint x: 755, endPoint y: 170, distance: 11.3
click at [755, 170] on strong "Q1 – Ethics" at bounding box center [770, 167] width 49 height 11
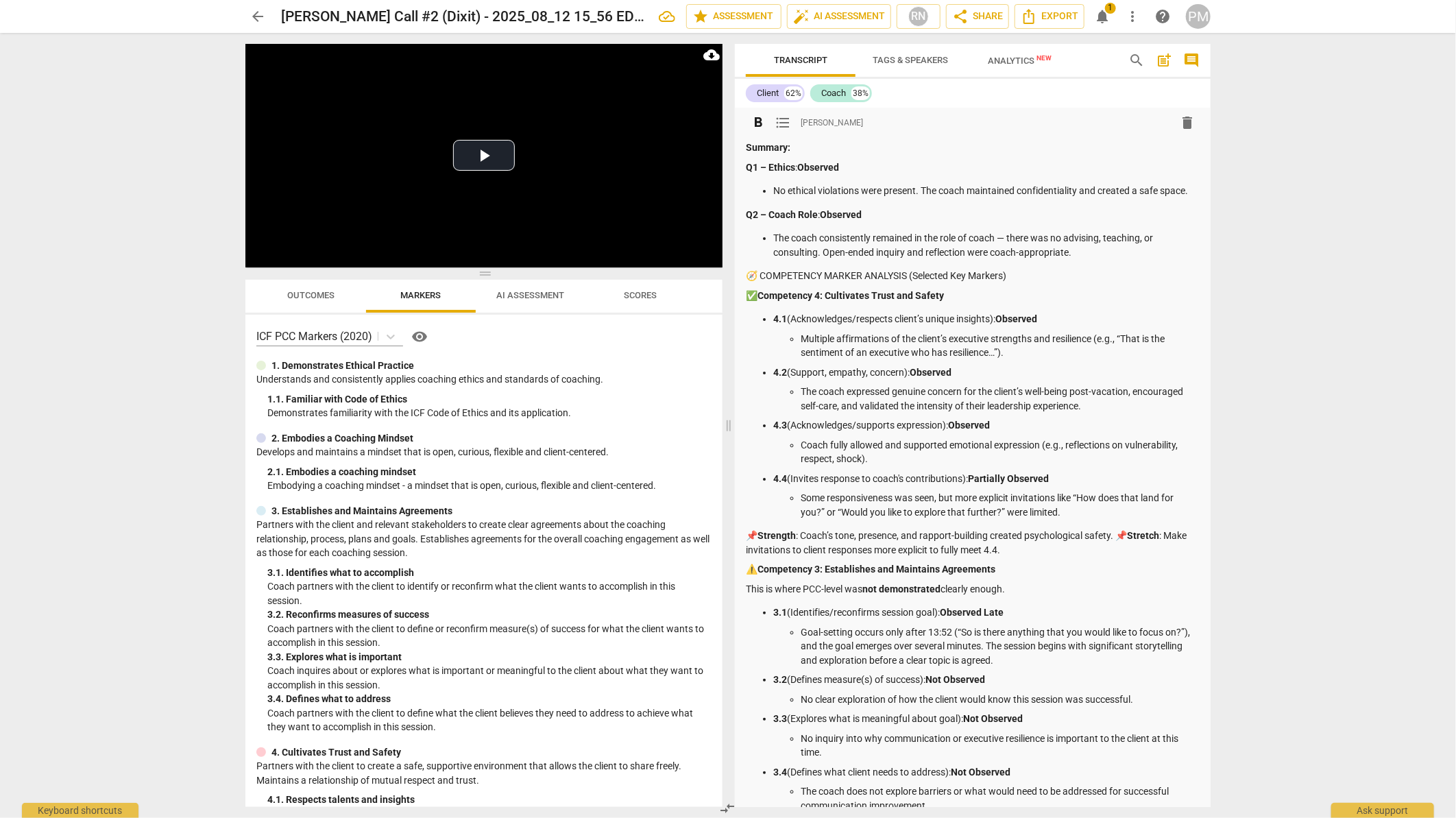
click at [747, 276] on p "🧭 COMPETENCY MARKER ANALYSIS (Selected Key Markers)" at bounding box center [973, 276] width 453 height 14
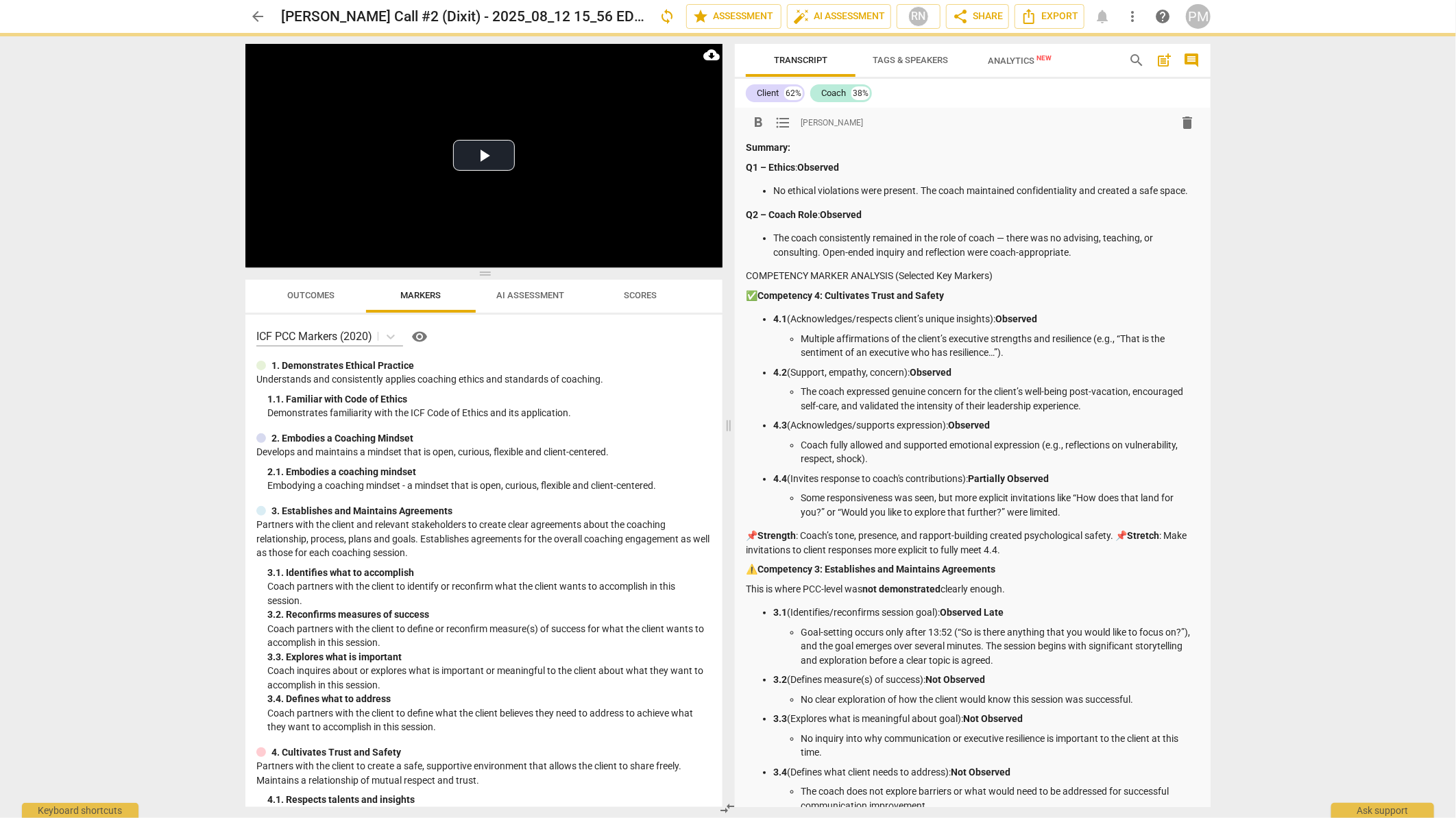
click at [746, 297] on p "✅ Competency 4: Cultivates Trust and Safety" at bounding box center [973, 296] width 453 height 14
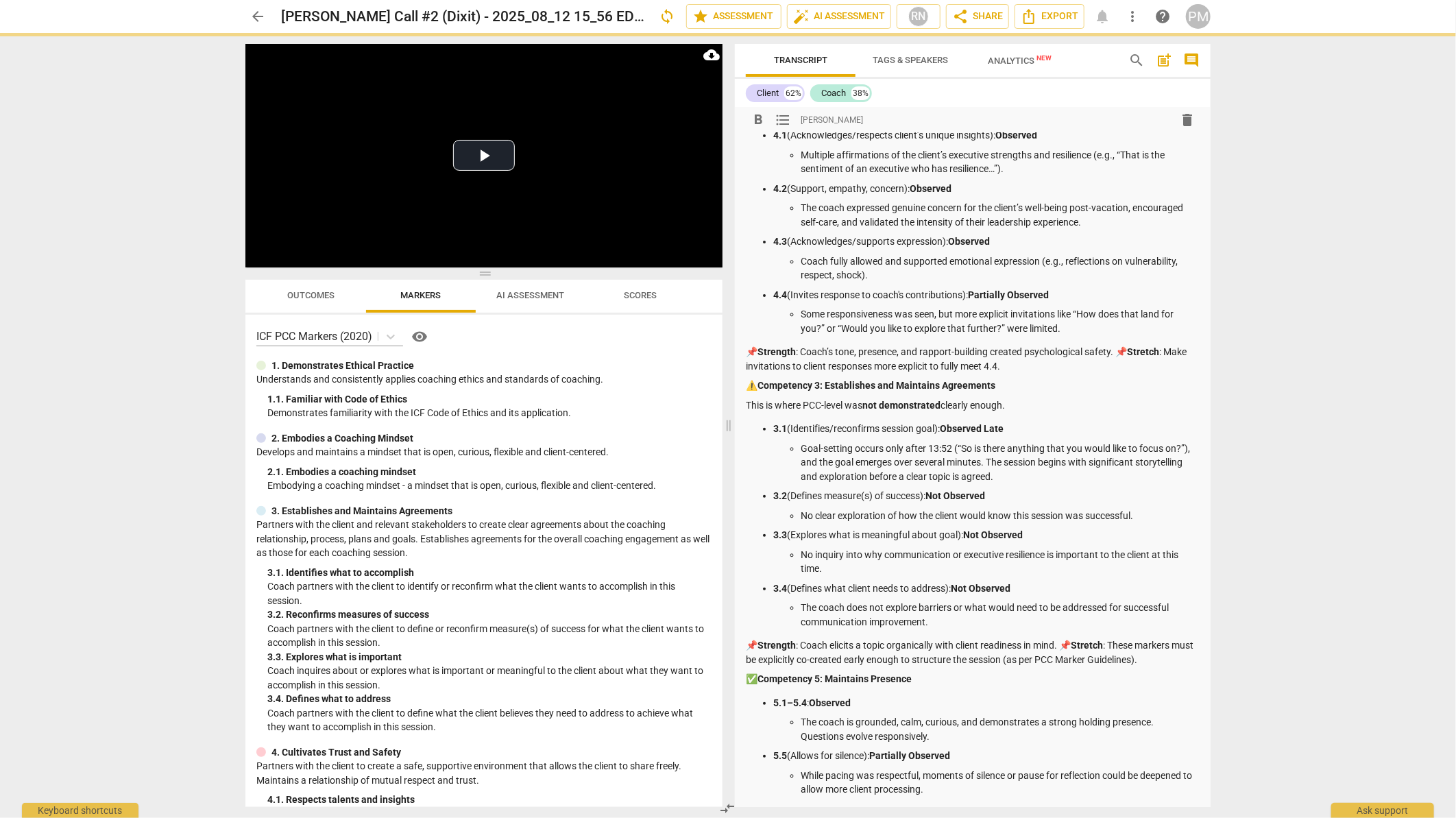
scroll to position [190, 0]
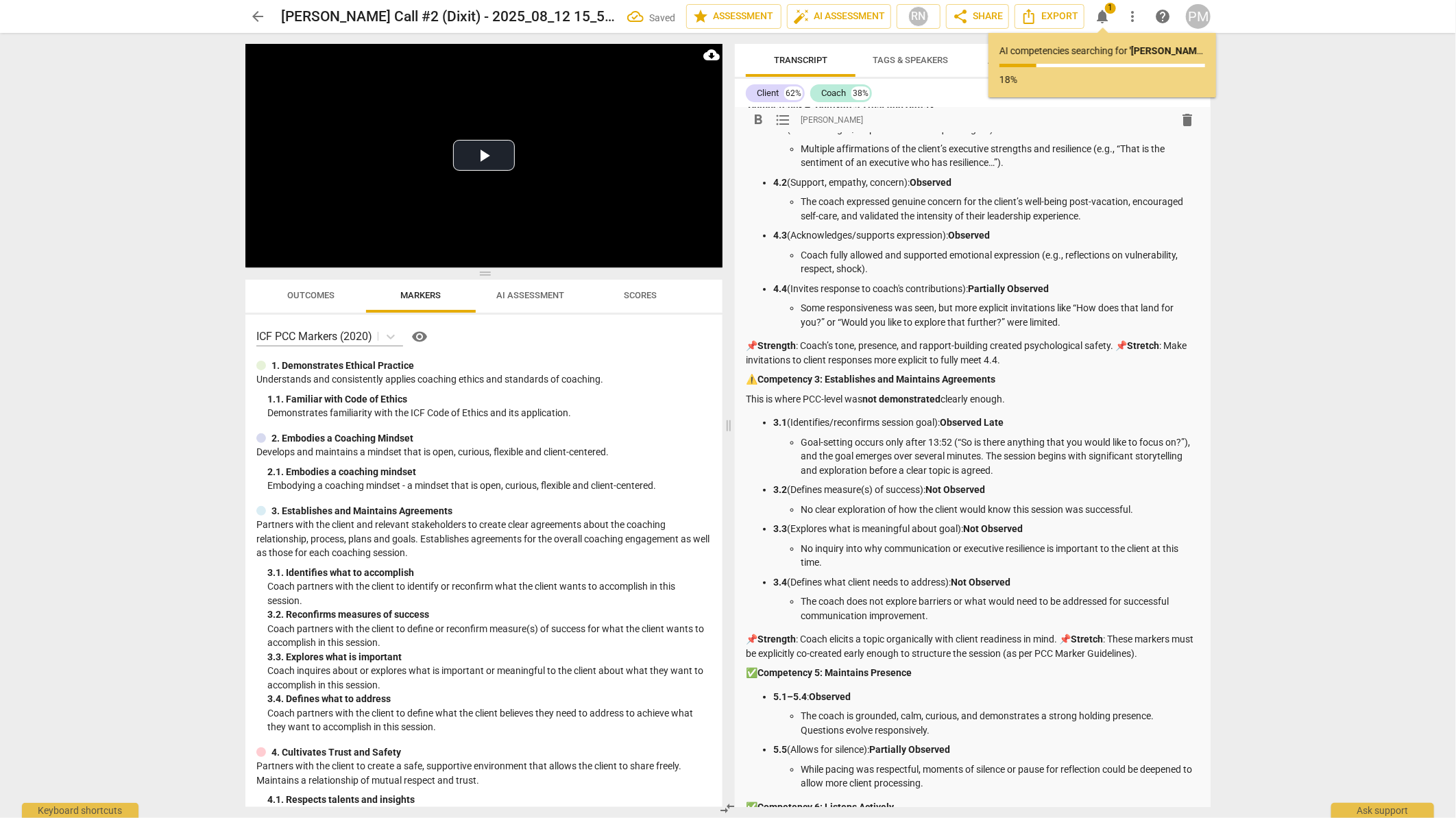
click at [747, 346] on p "📌 Strength : Coach’s tone, presence, and rapport-building created psychological…" at bounding box center [973, 352] width 453 height 28
click at [1105, 346] on p "Strength : Coach’s tone, presence, and rapport-building created psychological s…" at bounding box center [973, 352] width 453 height 28
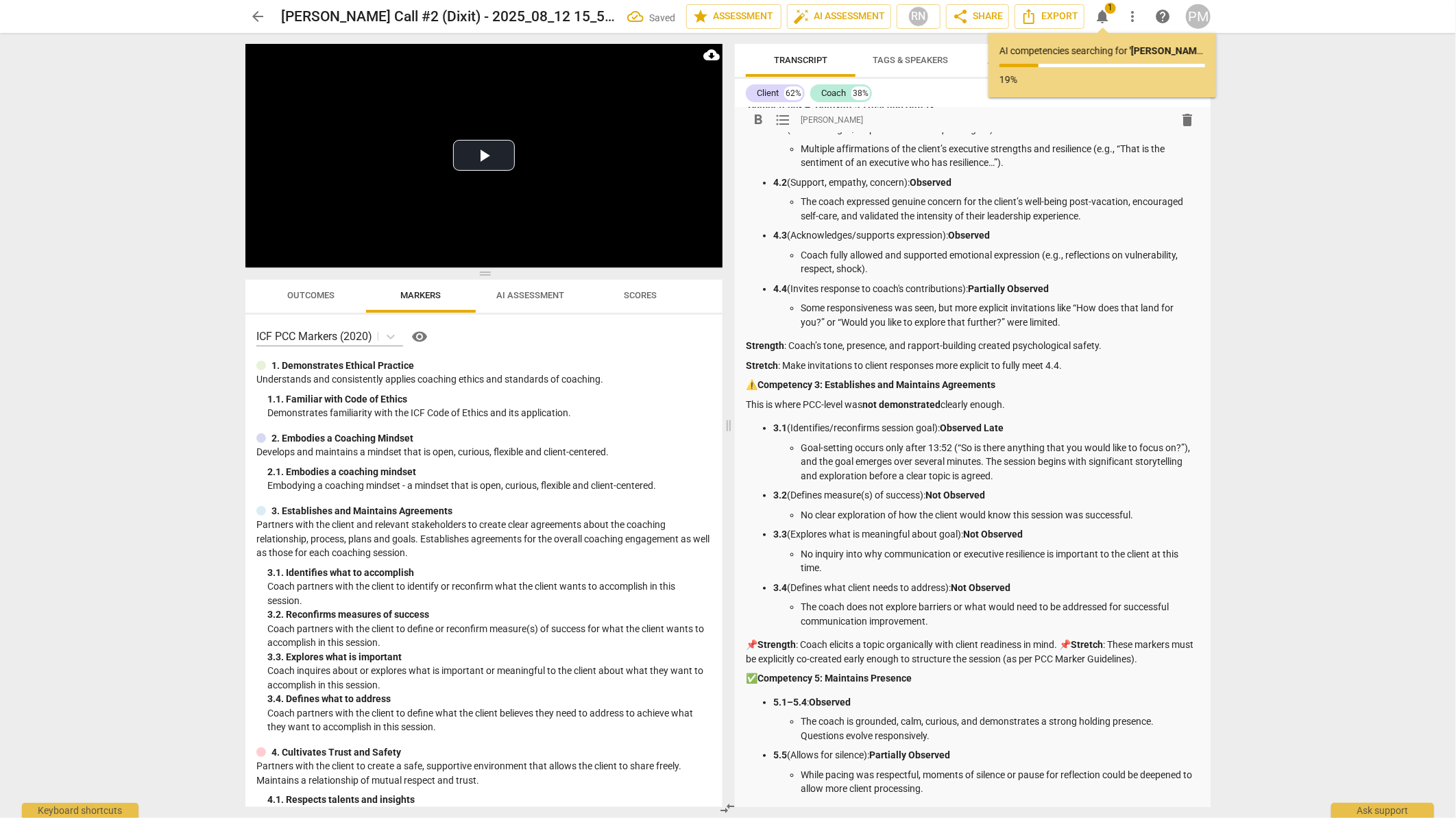
click at [747, 389] on p "⚠️ Competency 3: Establishes and Maintains Agreements" at bounding box center [973, 384] width 453 height 14
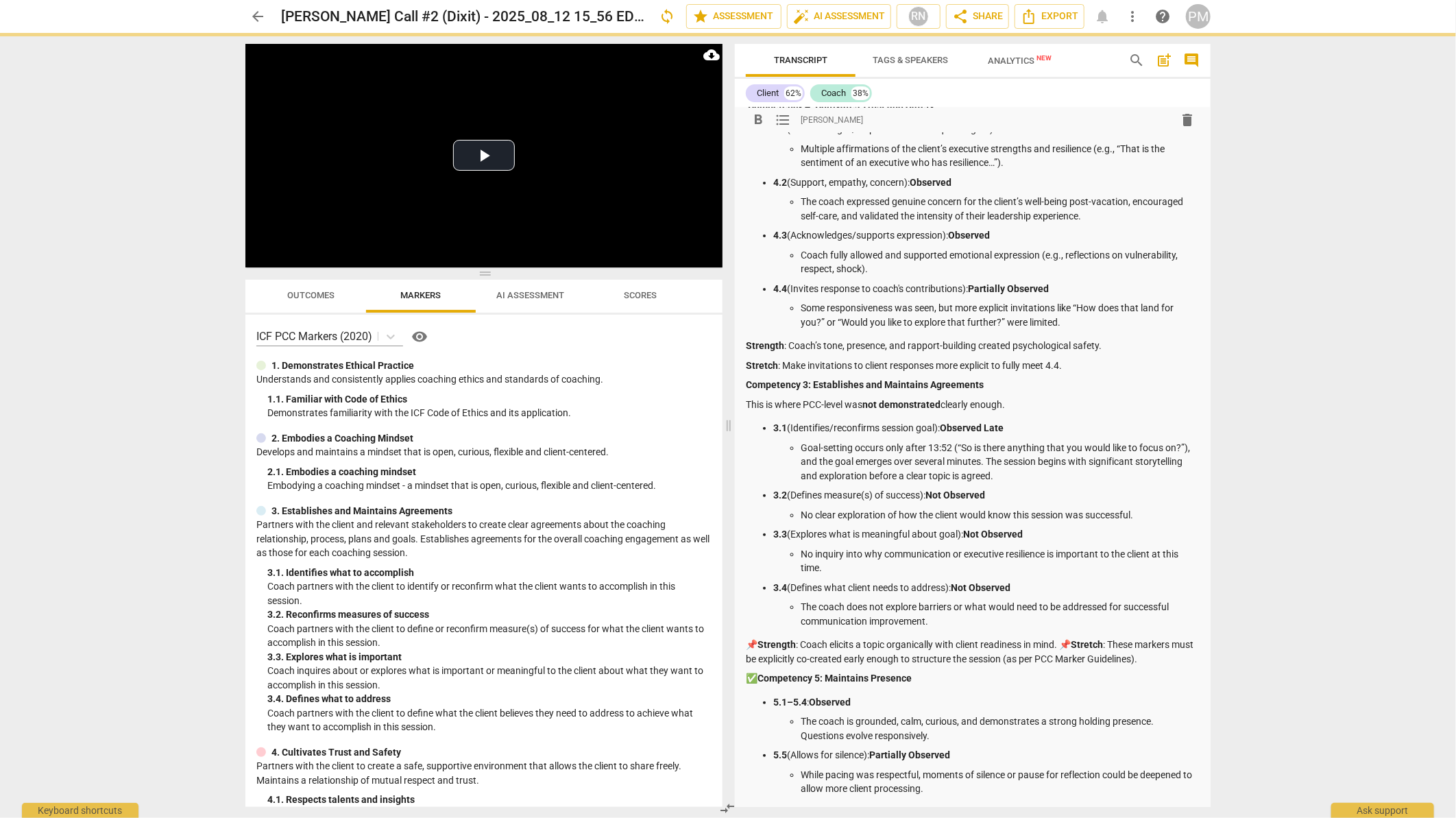
click at [753, 403] on p "This is where PCC-level was not demonstrated clearly enough." at bounding box center [973, 405] width 453 height 14
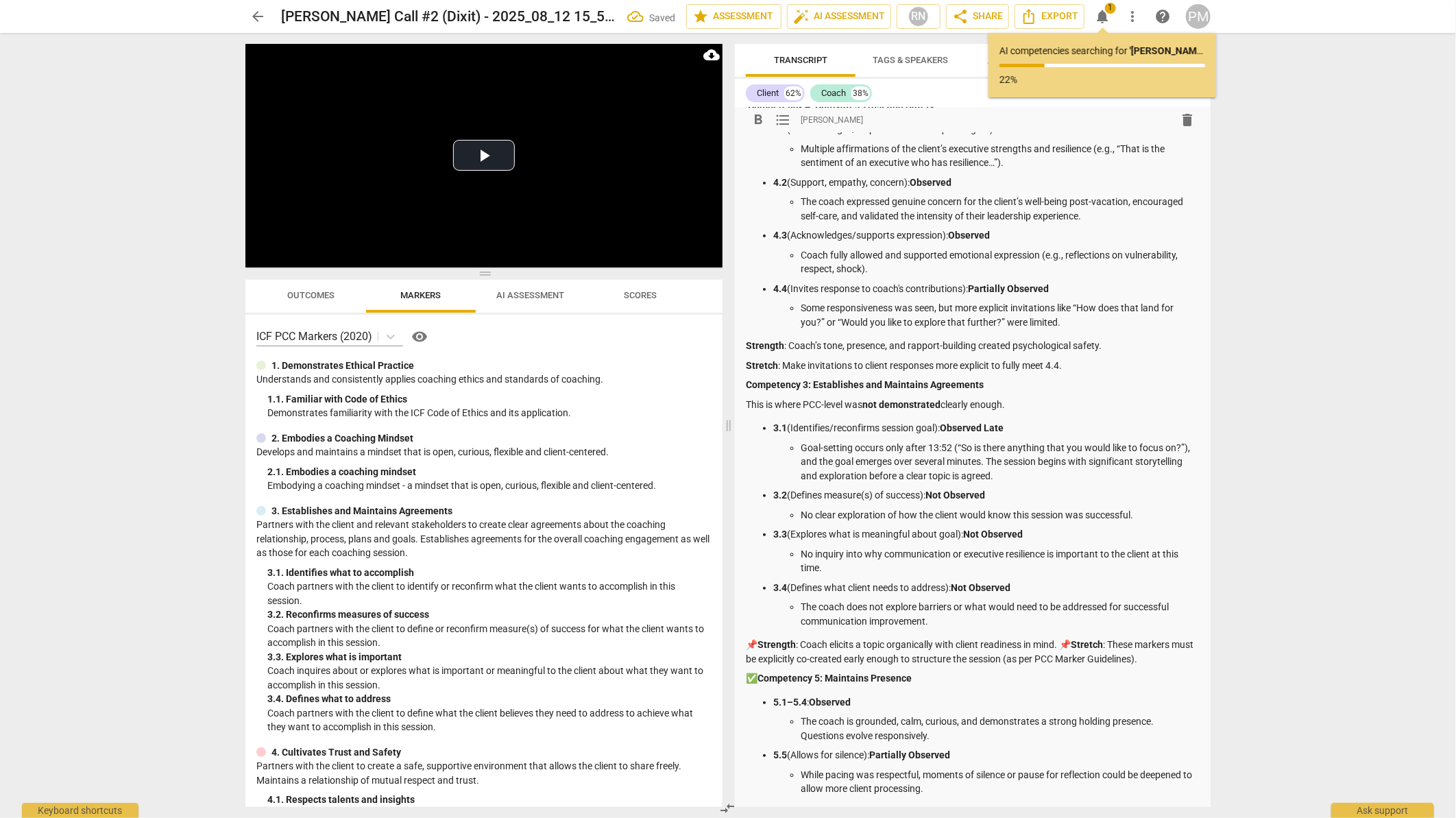
drag, startPoint x: 750, startPoint y: 404, endPoint x: 1014, endPoint y: 405, distance: 264.0
click at [1014, 405] on p "This is where PCC-level was not demonstrated clearly enough." at bounding box center [973, 405] width 453 height 14
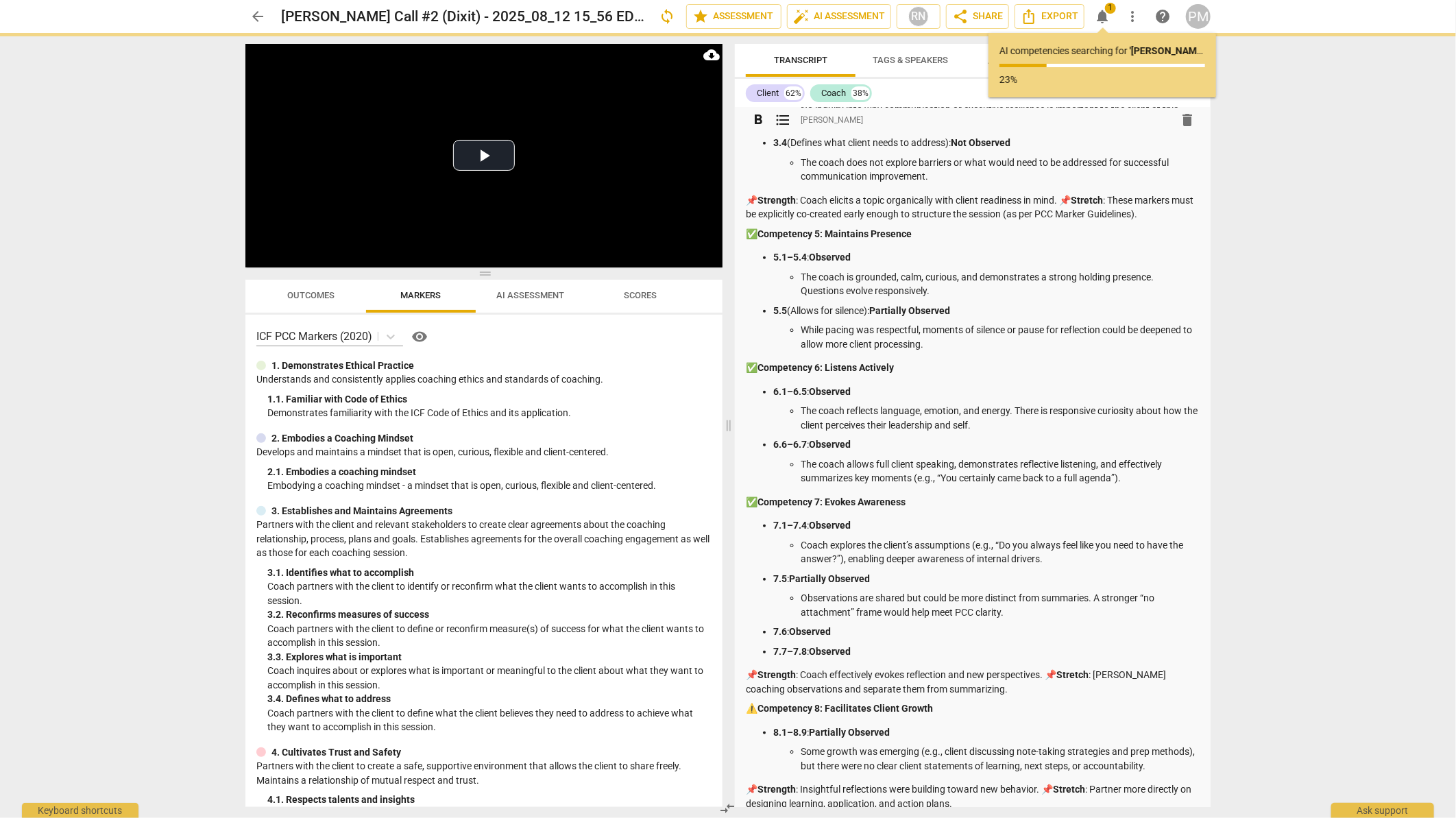
scroll to position [616, 0]
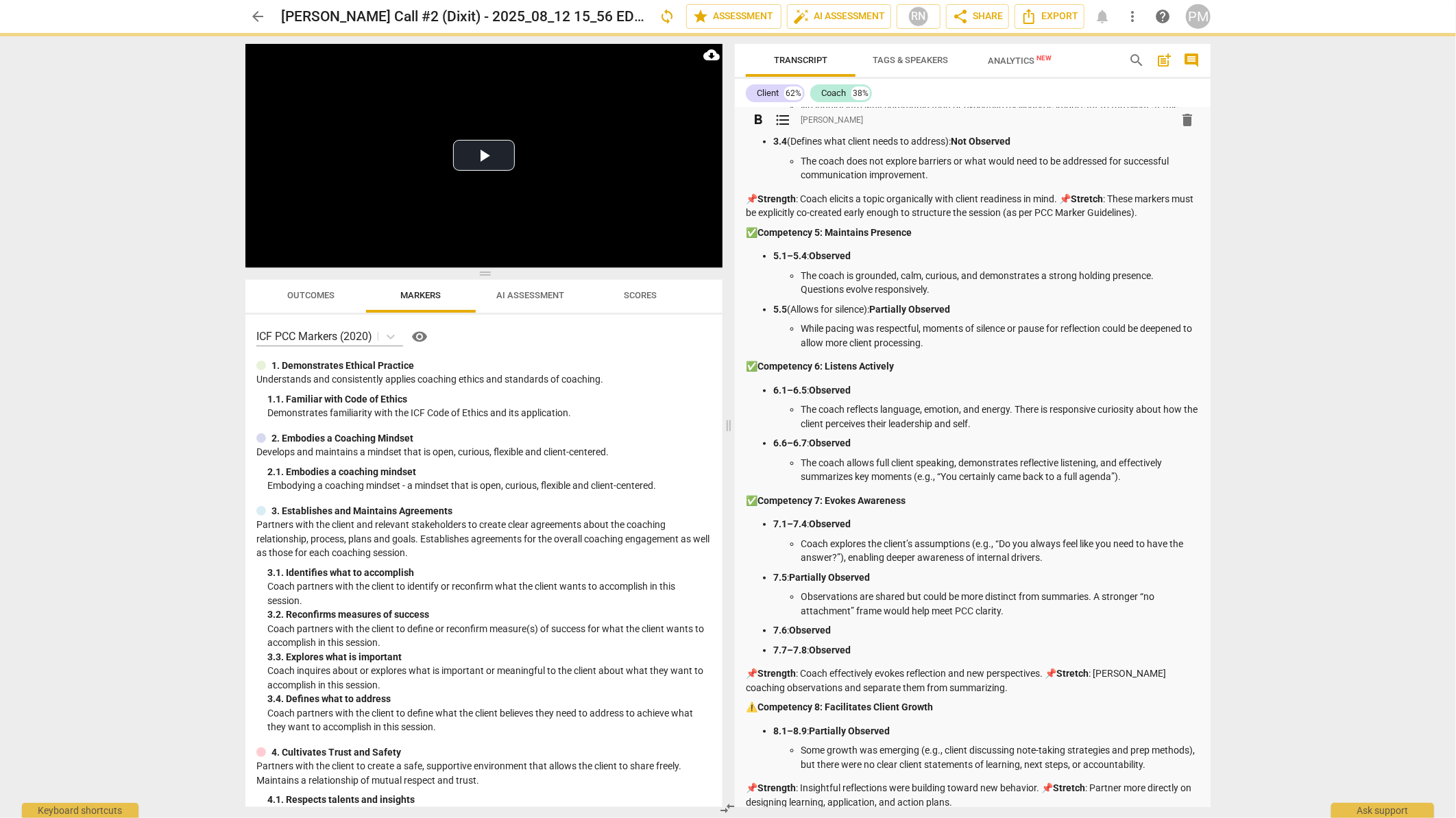
click at [750, 197] on p "📌 Strength : Coach elicits a topic organically with client readiness in mind. 📌…" at bounding box center [973, 205] width 453 height 28
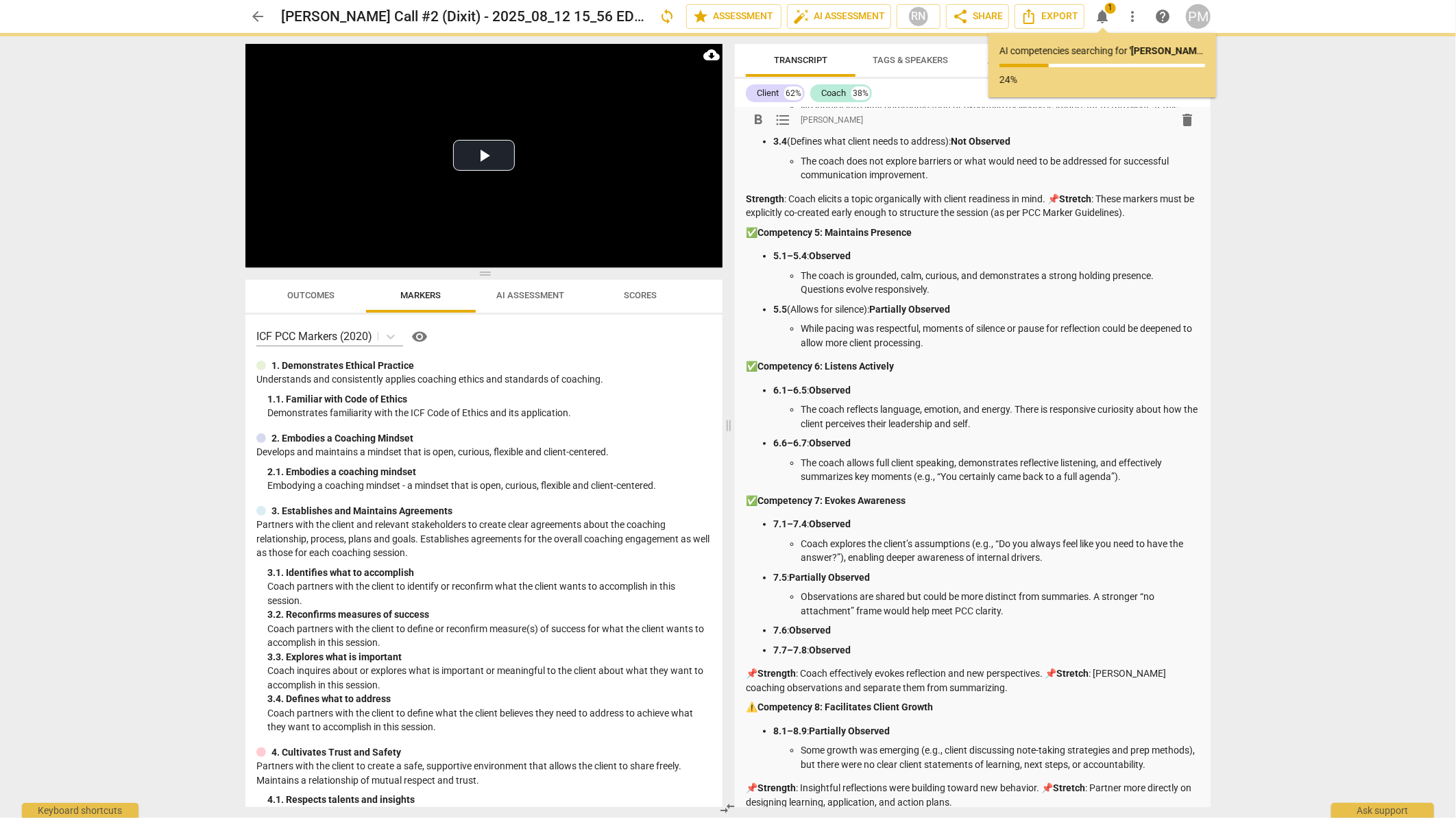
click at [1053, 198] on p "Strength : Coach elicits a topic organically with client readiness in mind. 📌 S…" at bounding box center [973, 205] width 453 height 28
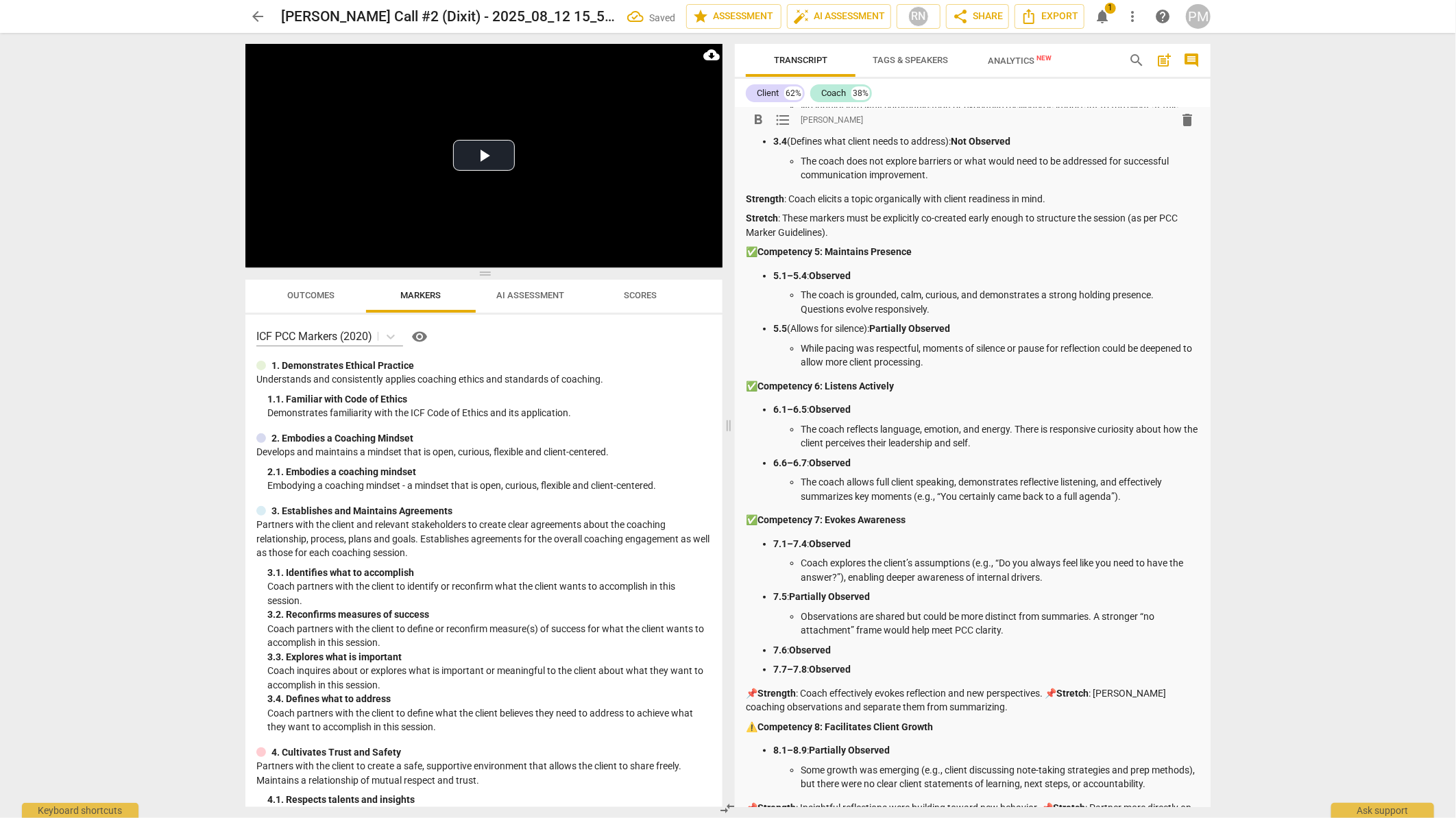
click at [747, 250] on p "✅ Competency 5: Maintains Presence" at bounding box center [973, 252] width 453 height 14
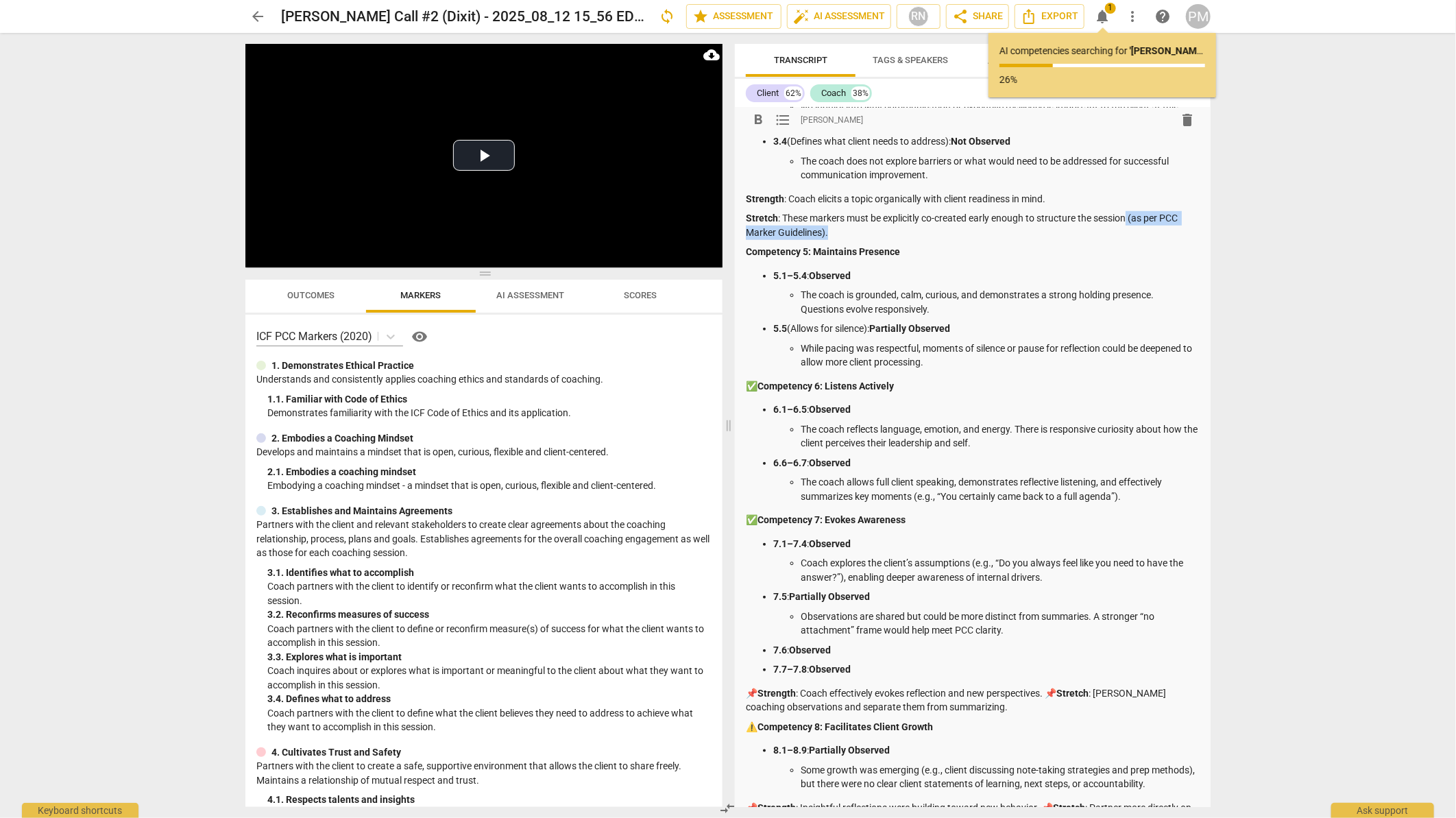
drag, startPoint x: 1130, startPoint y: 221, endPoint x: 1151, endPoint y: 227, distance: 21.8
click at [1151, 227] on p "Stretch : These markers must be explicitly co-created early enough to structure…" at bounding box center [973, 224] width 453 height 28
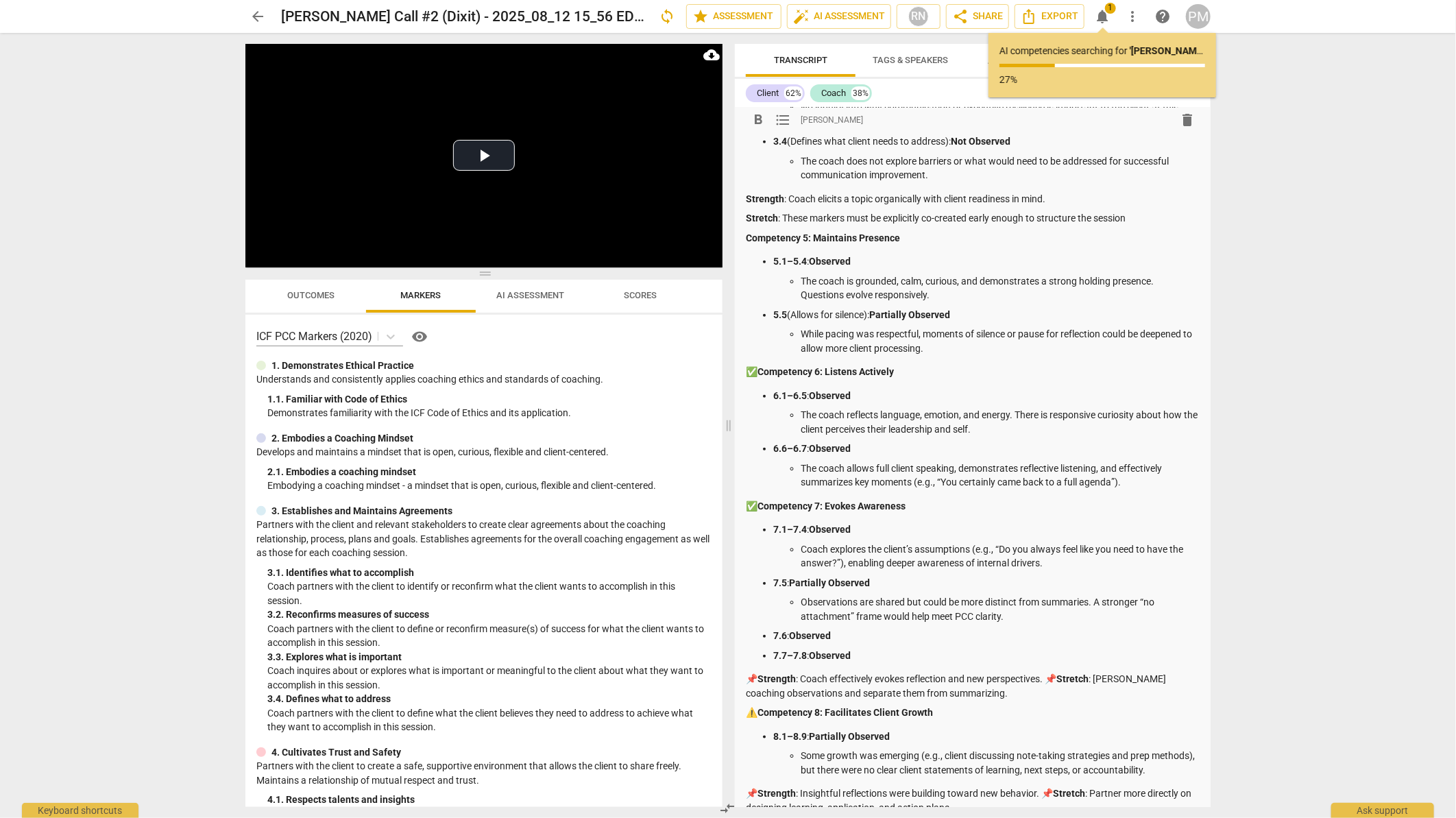
click at [747, 373] on p "✅ Competency 6: Listens Actively" at bounding box center [973, 372] width 453 height 14
click at [751, 511] on p "✅ Competency 7: Evokes Awareness" at bounding box center [973, 506] width 453 height 14
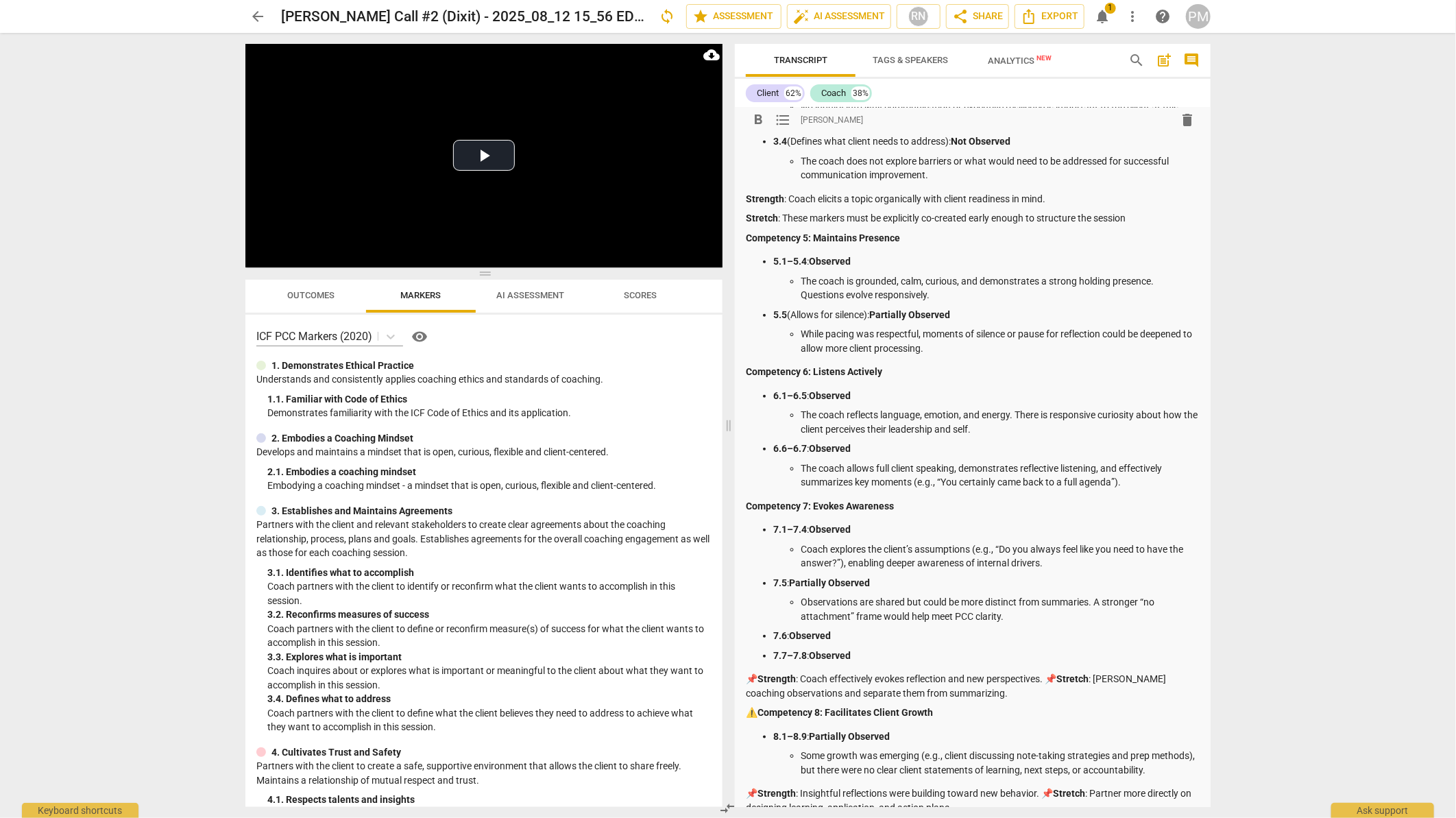
click at [746, 683] on p "📌 Strength : Coach effectively evokes reflection and new perspectives. 📌 Stretc…" at bounding box center [973, 685] width 453 height 28
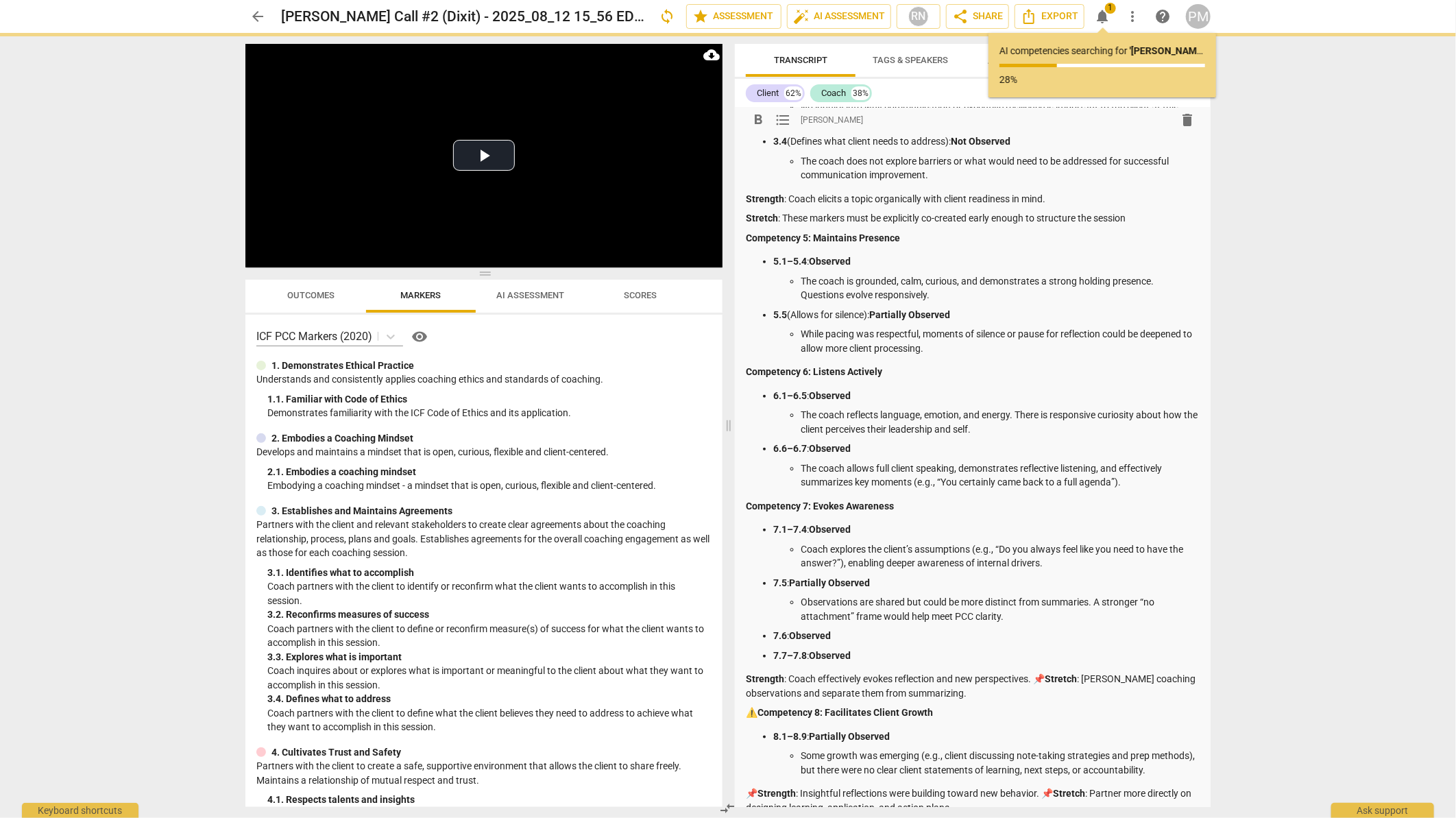
click at [1041, 677] on p "Strength : Coach effectively evokes reflection and new perspectives. 📌 Stretch …" at bounding box center [973, 685] width 453 height 28
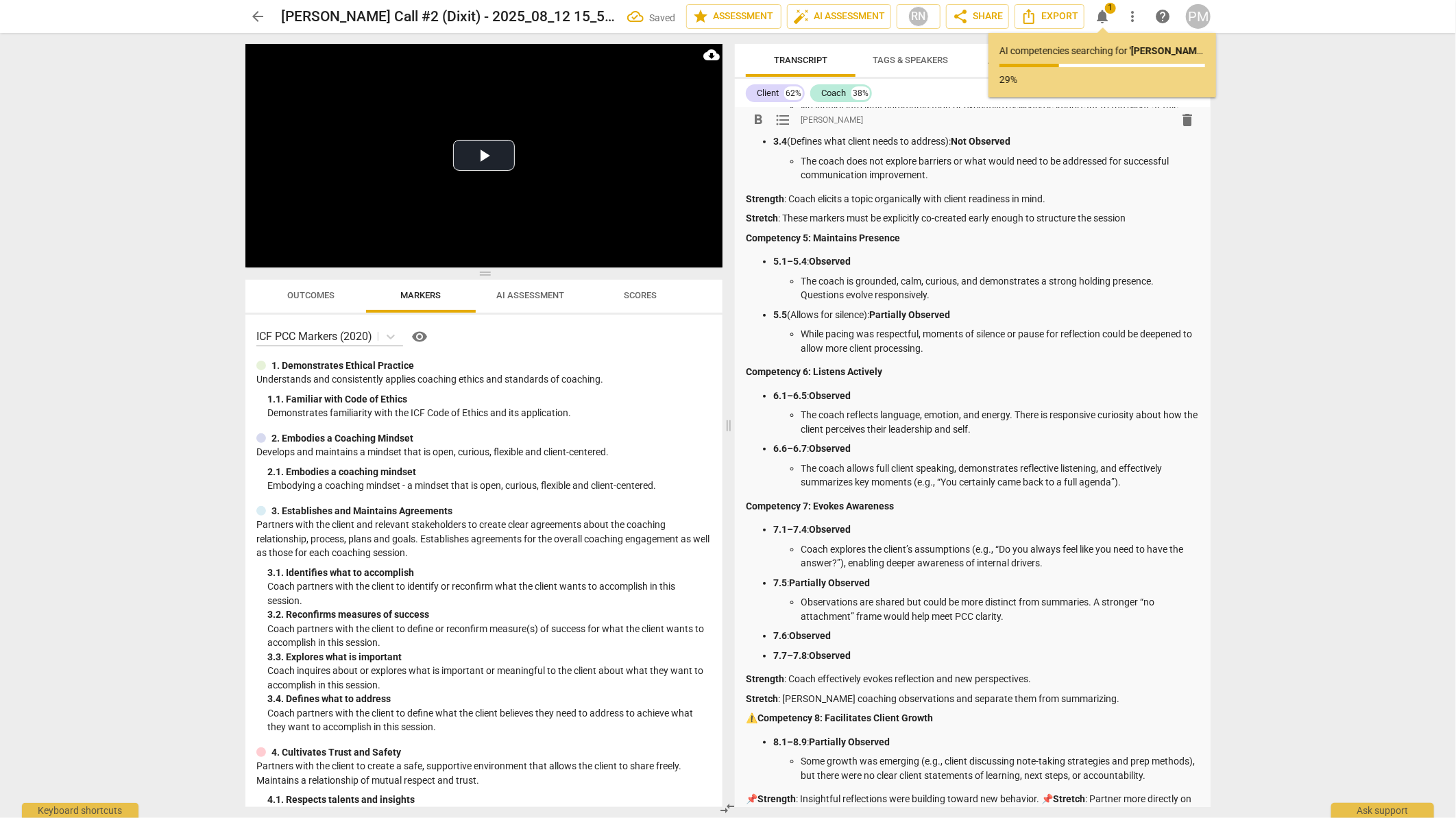
click at [748, 716] on p "⚠️ Competency 8: Facilitates Client Growth" at bounding box center [973, 718] width 453 height 14
click at [750, 797] on p "📌 Strength : Insightful reflections were building toward new behavior. 📌 Stretc…" at bounding box center [973, 805] width 453 height 28
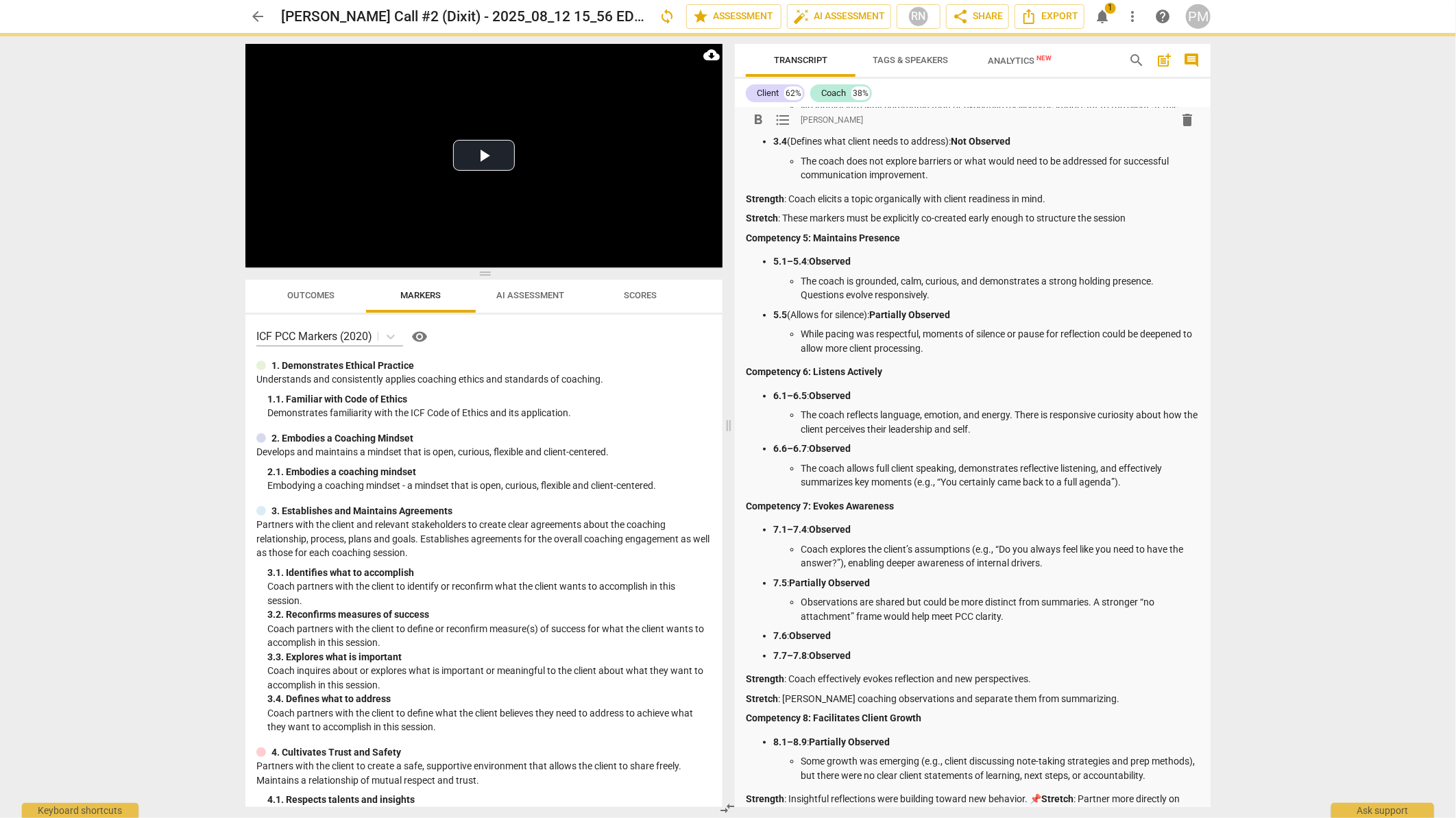
click at [1034, 796] on p "Strength : Insightful reflections were building toward new behavior. 📌 Stretch …" at bounding box center [973, 805] width 453 height 28
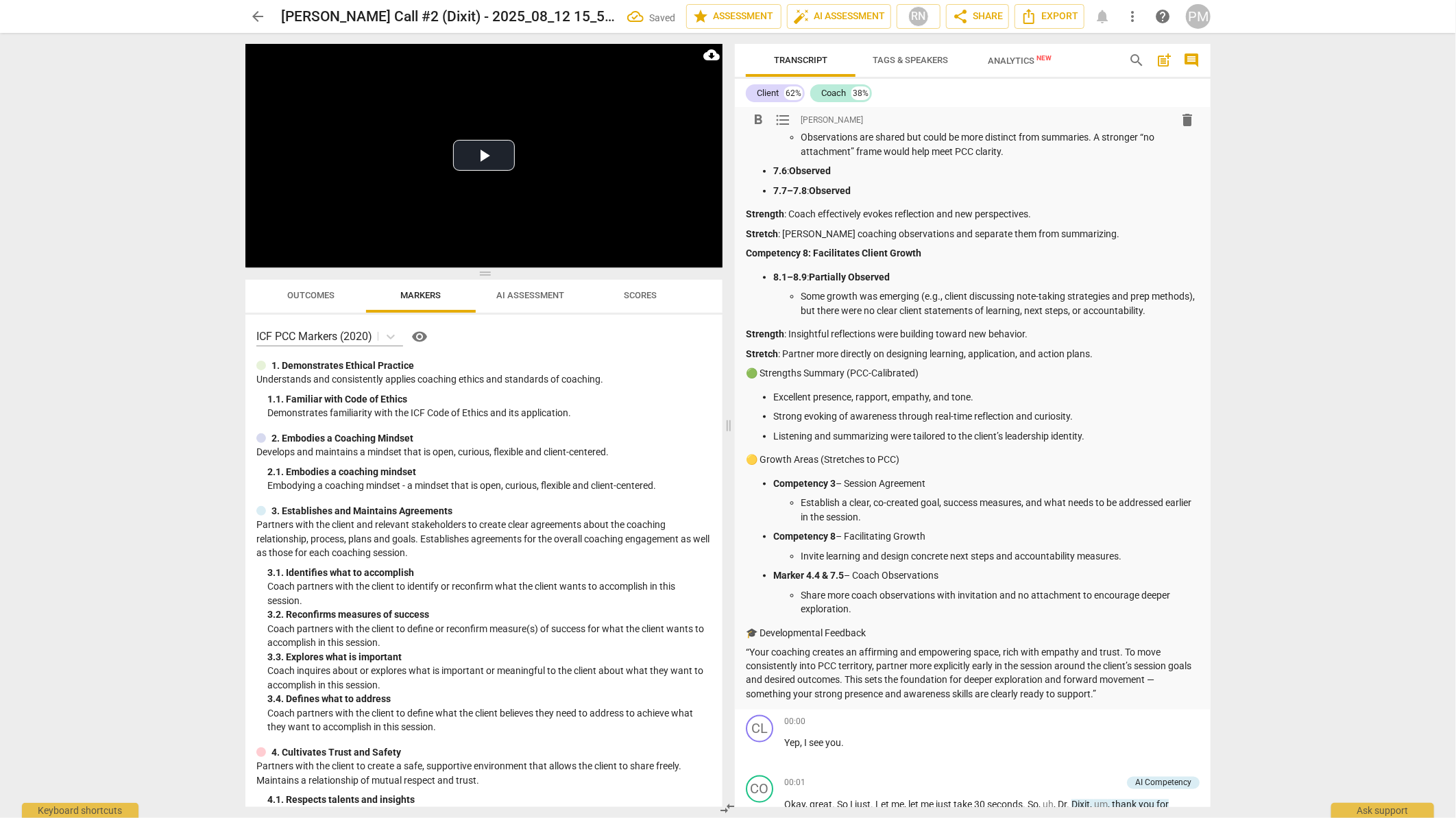
scroll to position [1081, 0]
click at [747, 373] on p "🟢 Strengths Summary (PCC-Calibrated)" at bounding box center [973, 373] width 453 height 14
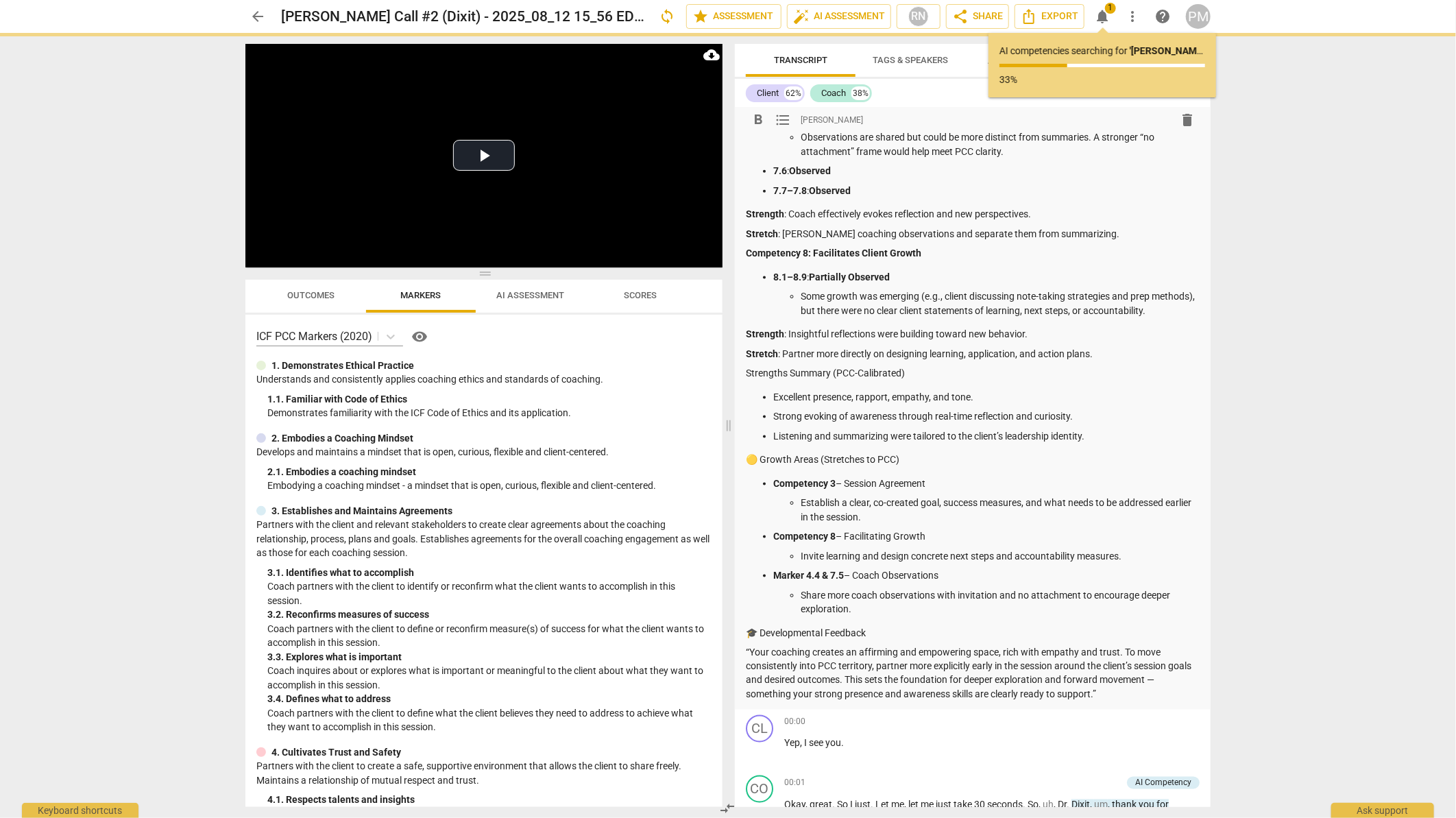
click at [892, 368] on p "Strengths Summary (PCC-Calibrated)" at bounding box center [973, 373] width 453 height 14
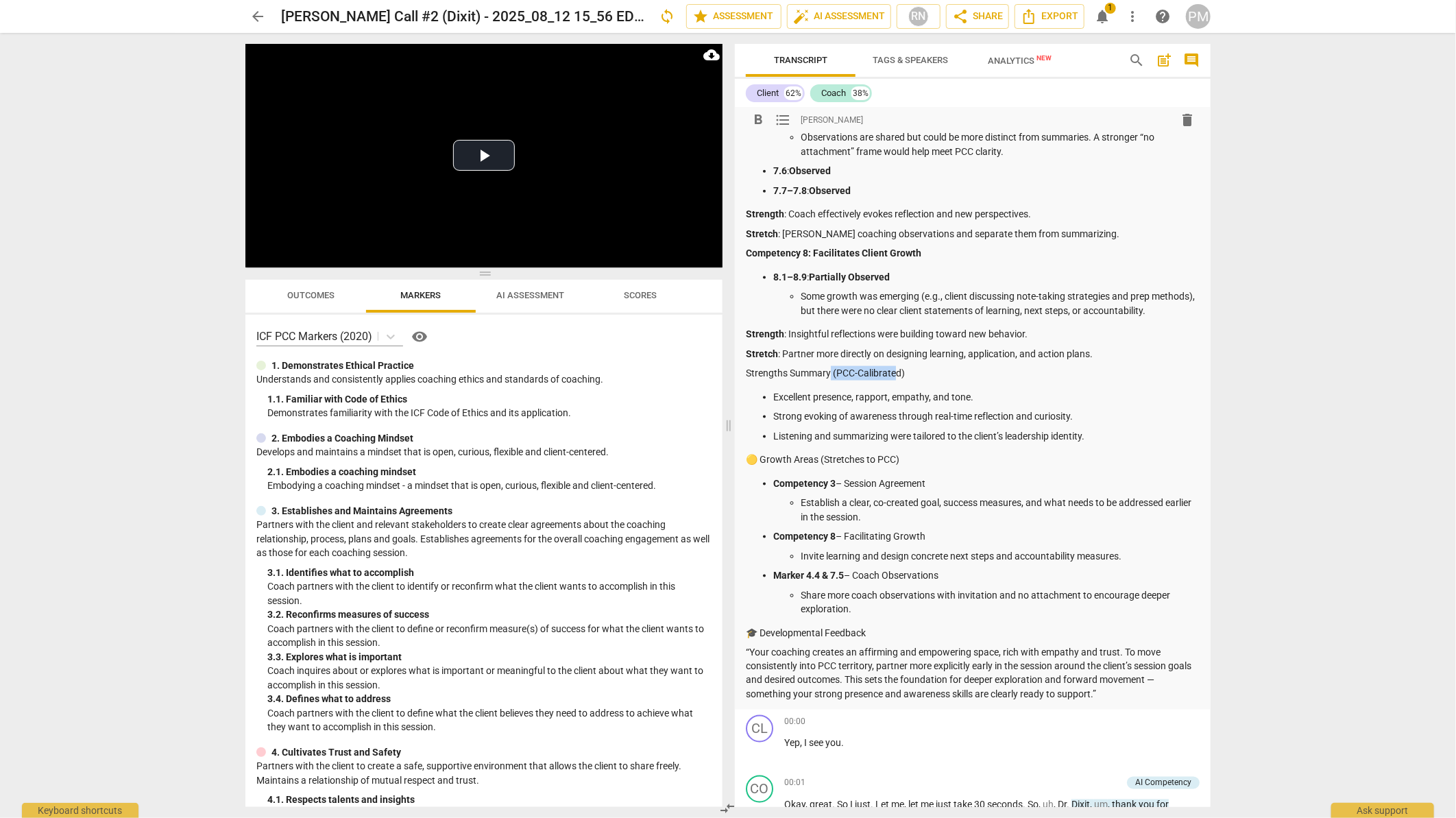
click at [905, 368] on p "Strengths Summary (PCC-Calibrated)" at bounding box center [973, 373] width 453 height 14
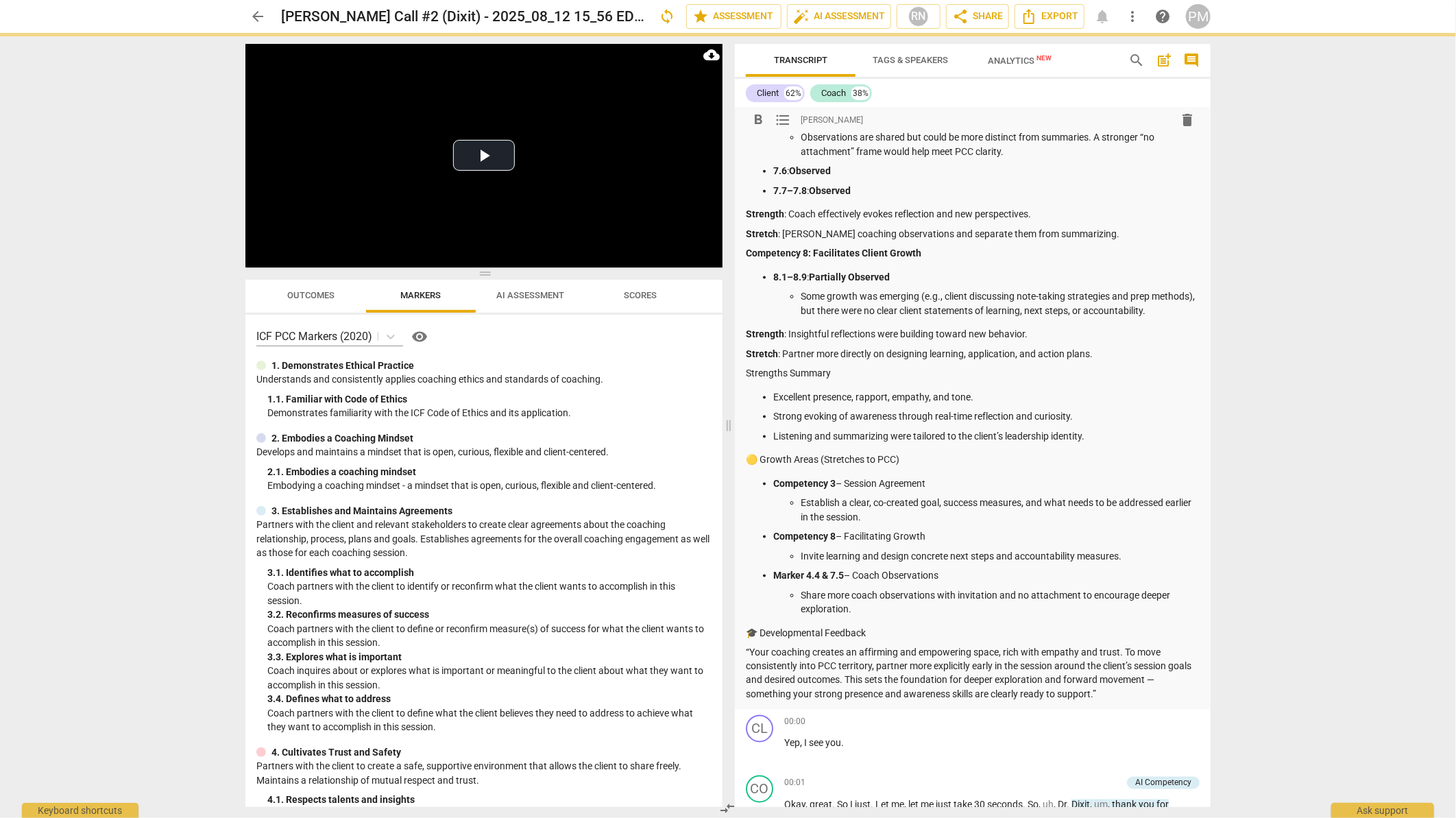
click at [747, 458] on p "🟡 Growth Areas (Stretches to PCC)" at bounding box center [973, 460] width 453 height 14
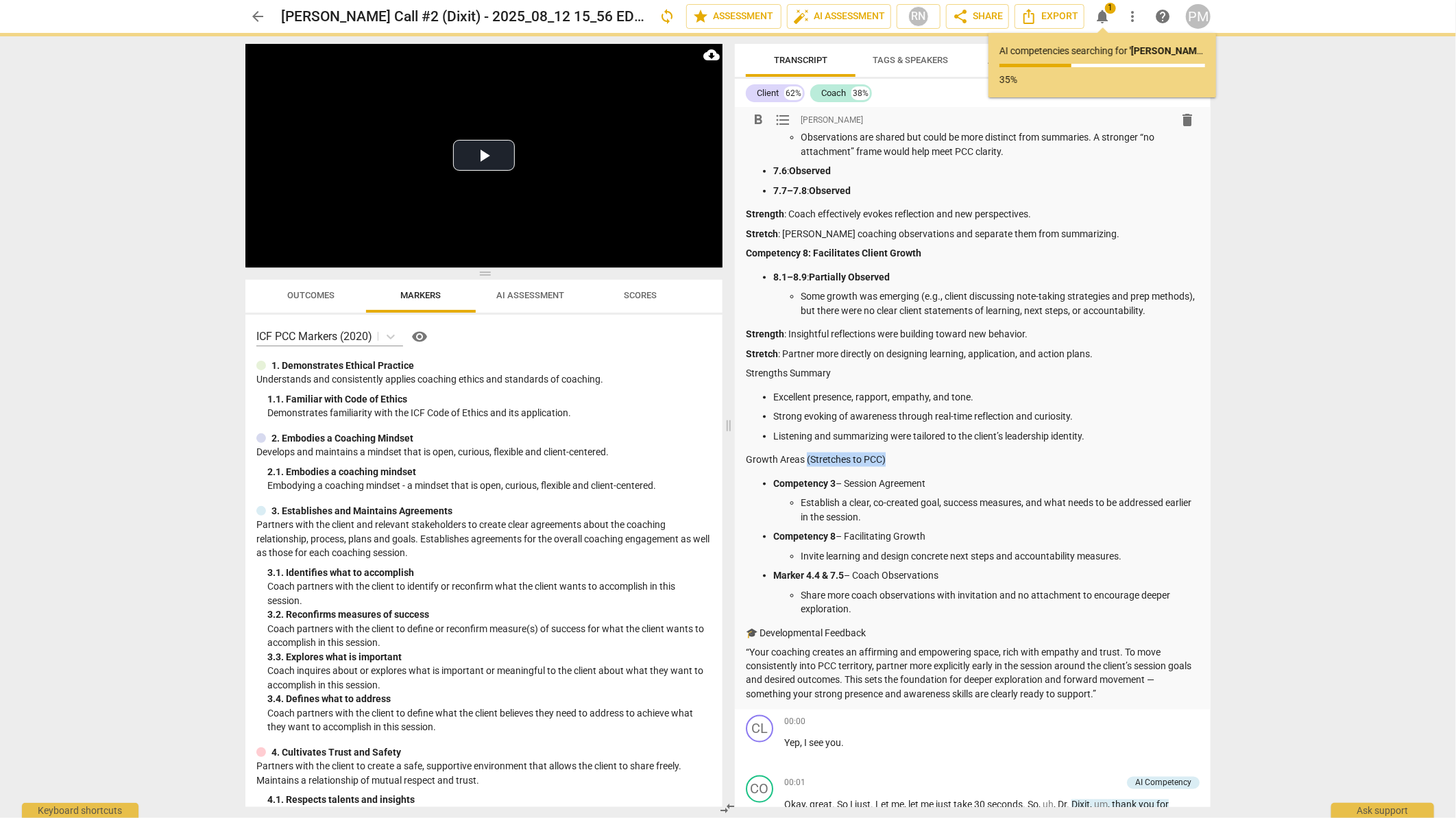
drag, startPoint x: 805, startPoint y: 462, endPoint x: 887, endPoint y: 464, distance: 82.0
click at [887, 464] on p "Growth Areas (Stretches to PCC)" at bounding box center [973, 460] width 453 height 14
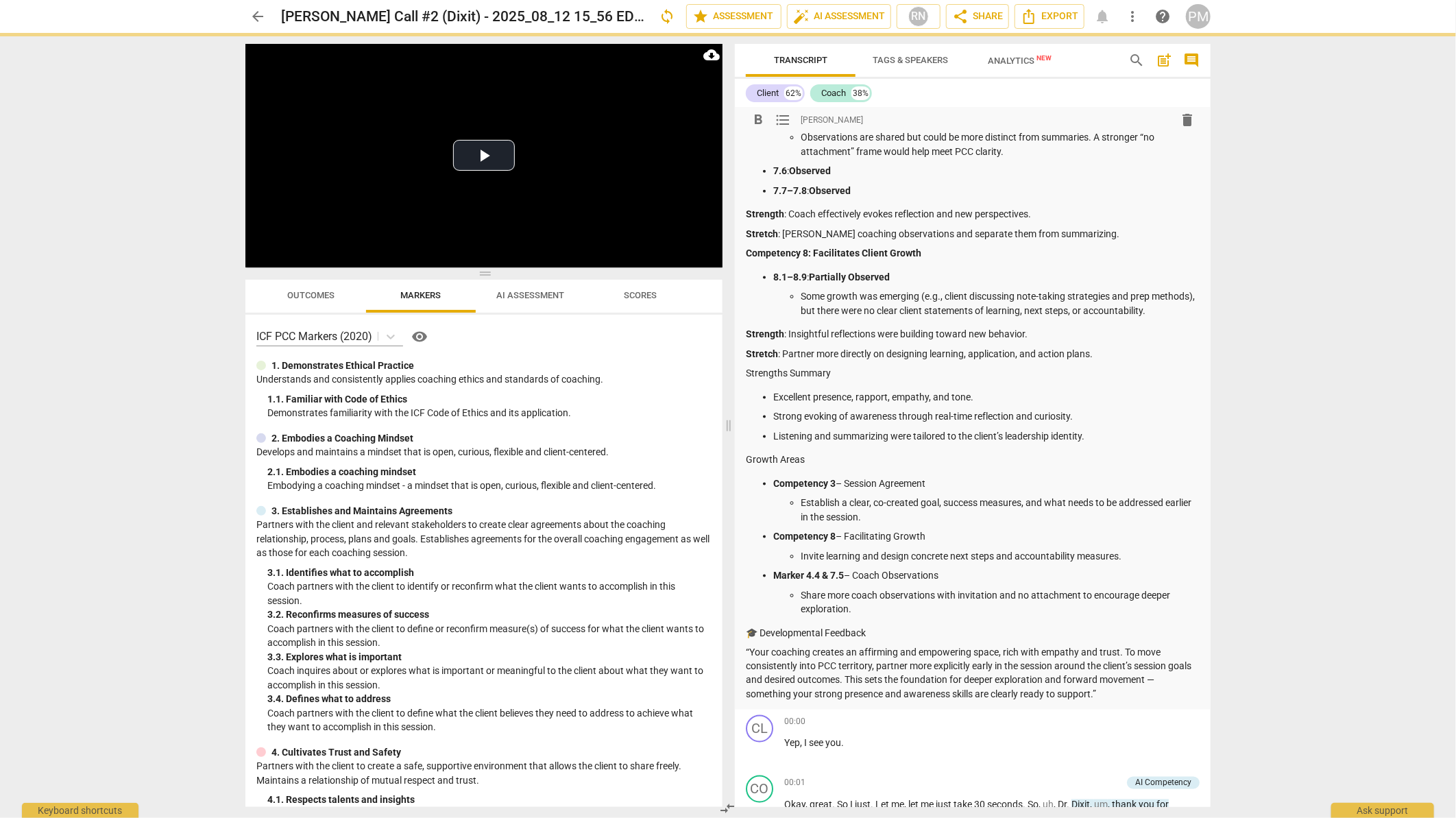
click at [746, 633] on p "🎓 Developmental Feedback" at bounding box center [973, 633] width 453 height 14
click at [750, 652] on p "“Your coaching creates an affirming and empowering space, rich with empathy and…" at bounding box center [973, 673] width 453 height 56
click at [751, 652] on p "“Your coaching creates an affirming and empowering space, rich with empathy and…" at bounding box center [973, 673] width 453 height 56
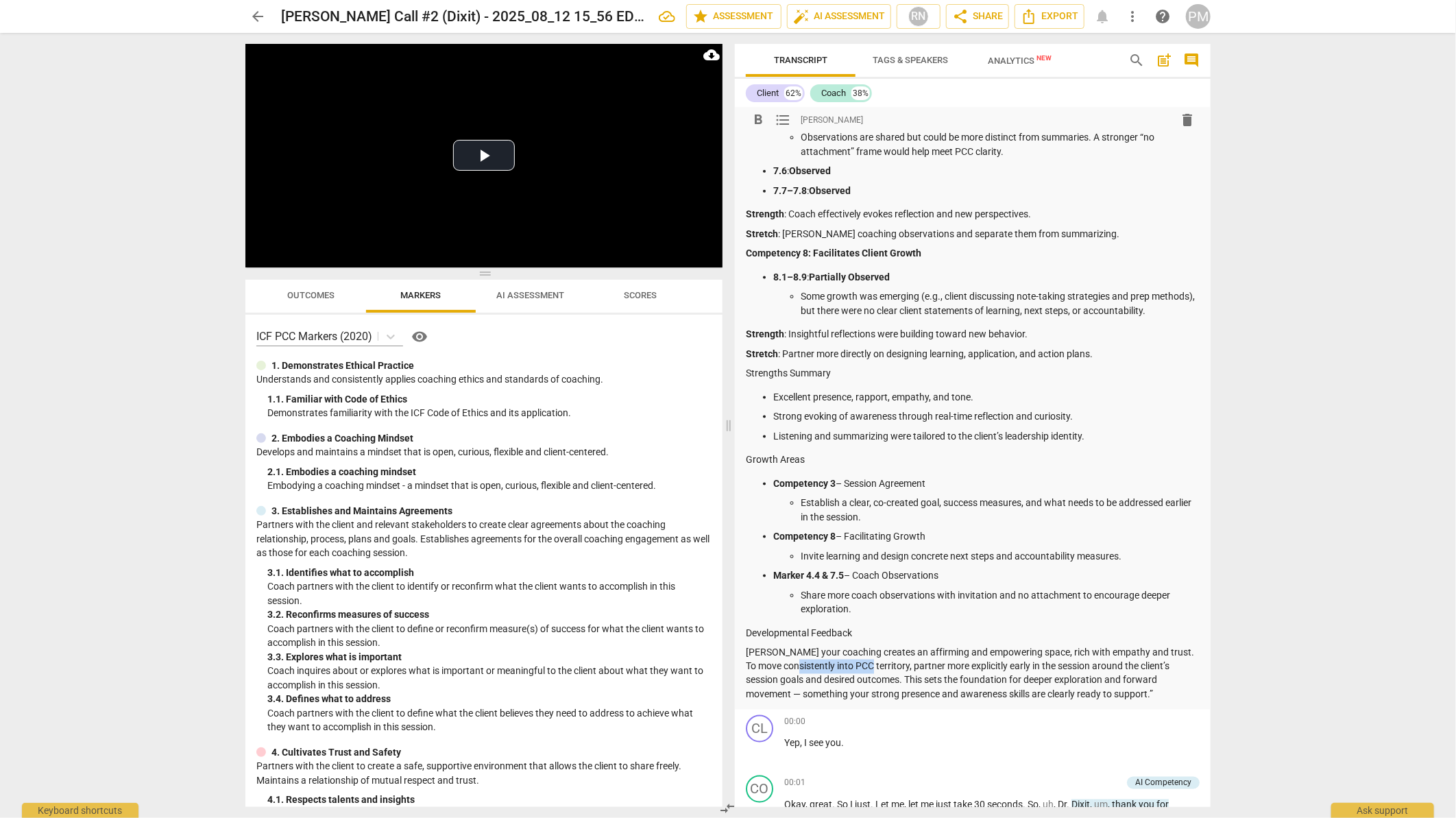
drag, startPoint x: 798, startPoint y: 665, endPoint x: 871, endPoint y: 663, distance: 73.0
click at [871, 663] on p "[PERSON_NAME] your coaching creates an affirming and empowering space, rich wit…" at bounding box center [973, 673] width 453 height 56
click at [1041, 691] on p "[PERSON_NAME] your coaching creates an affirming and empowering space, rich wit…" at bounding box center [973, 673] width 453 height 56
click at [267, 20] on span "arrow_back" at bounding box center [258, 16] width 25 height 17
